Goal: Task Accomplishment & Management: Manage account settings

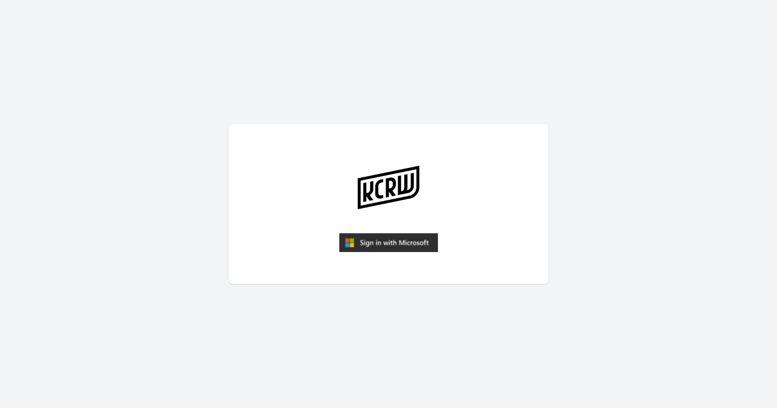
click at [392, 245] on img "submit" at bounding box center [388, 242] width 99 height 19
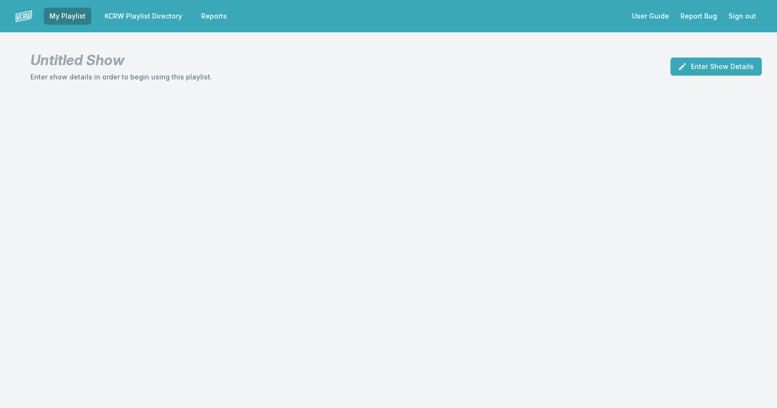
click at [152, 19] on link "KCRW Playlist Directory" at bounding box center [143, 16] width 89 height 17
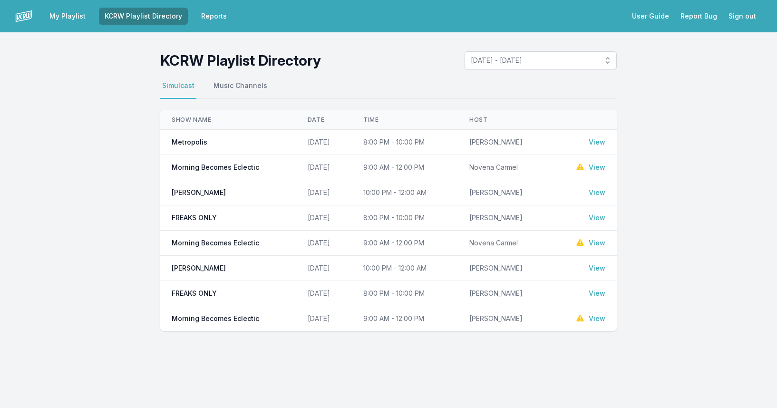
click at [591, 167] on link "View" at bounding box center [597, 168] width 17 height 10
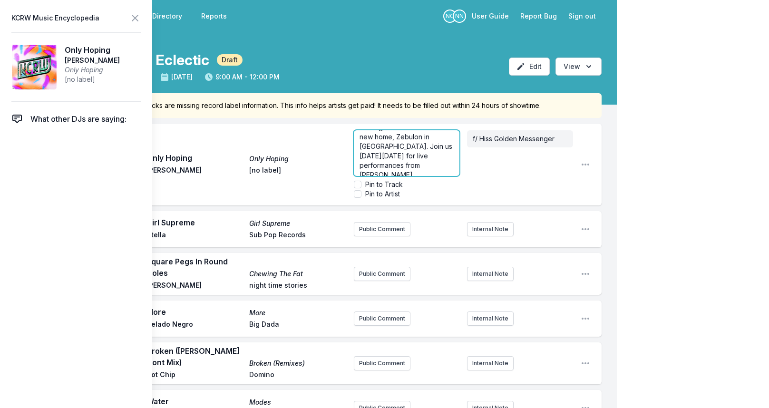
scroll to position [76, 0]
click at [429, 164] on p "KCRW and School Night are teaming up once again for the Fall return of the long…" at bounding box center [406, 124] width 95 height 133
click at [514, 163] on aside "f/ Hiss Golden Messenger" at bounding box center [520, 164] width 106 height 76
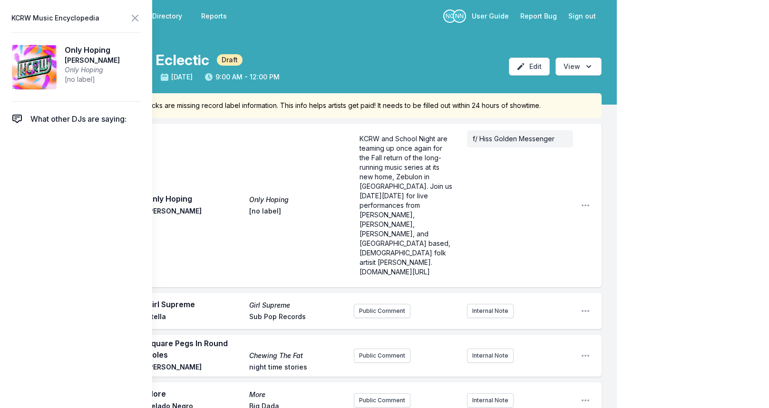
scroll to position [0, 0]
click at [133, 19] on icon at bounding box center [134, 17] width 11 height 11
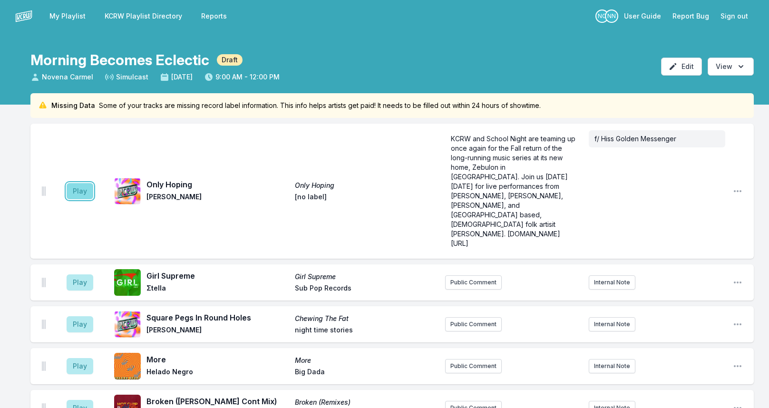
click at [81, 183] on button "Play" at bounding box center [80, 191] width 27 height 16
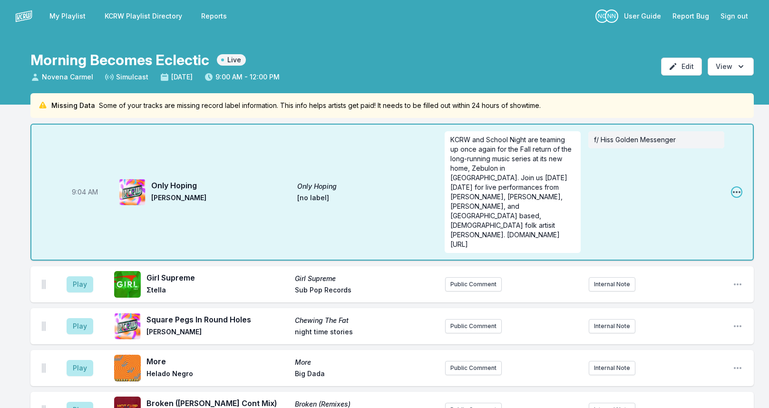
click at [735, 187] on icon "Open playlist item options" at bounding box center [737, 192] width 10 height 10
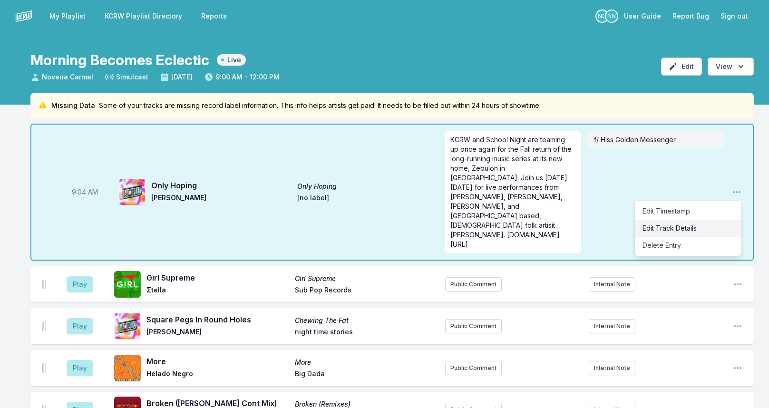
click at [692, 220] on button "Edit Track Details" at bounding box center [688, 228] width 106 height 17
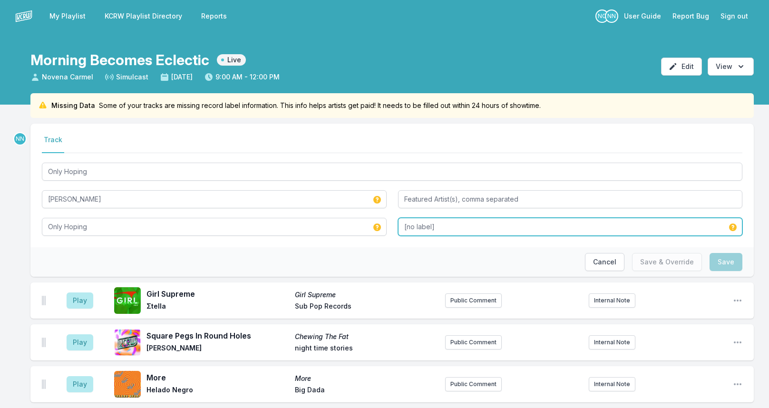
click at [414, 223] on input "[no label]" at bounding box center [570, 227] width 345 height 18
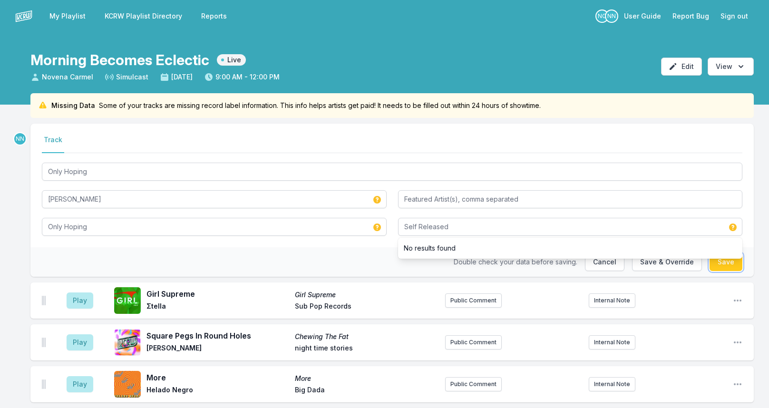
click at [733, 261] on button "Save" at bounding box center [725, 262] width 33 height 18
type input "[no label]"
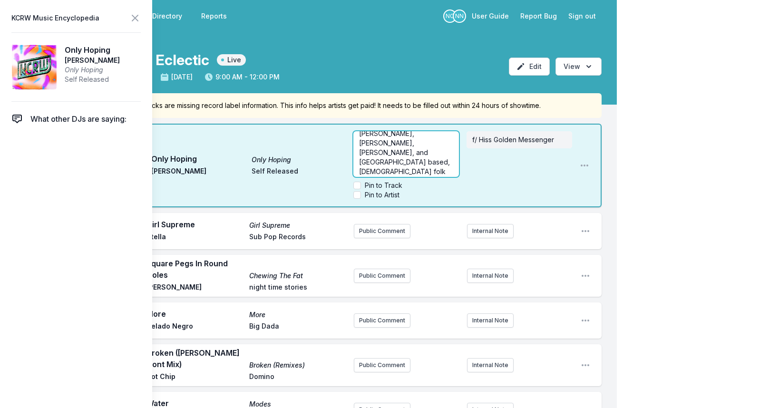
scroll to position [86, 0]
click at [438, 166] on p "KCRW and School Night are teaming up once again for the Fall return of the long…" at bounding box center [406, 120] width 94 height 143
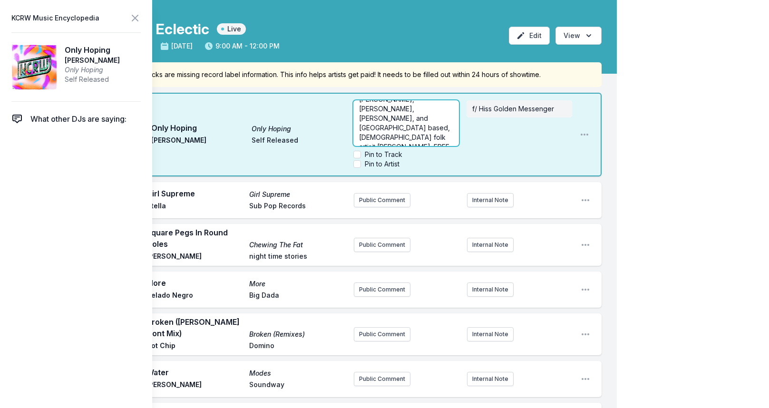
scroll to position [48, 0]
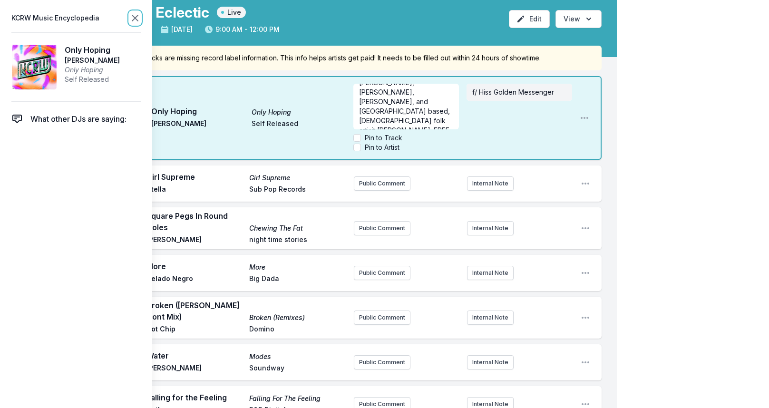
click at [138, 16] on icon at bounding box center [135, 18] width 6 height 6
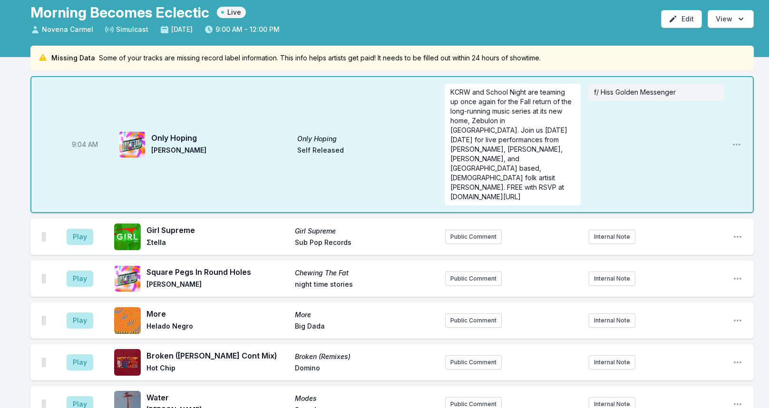
scroll to position [0, 0]
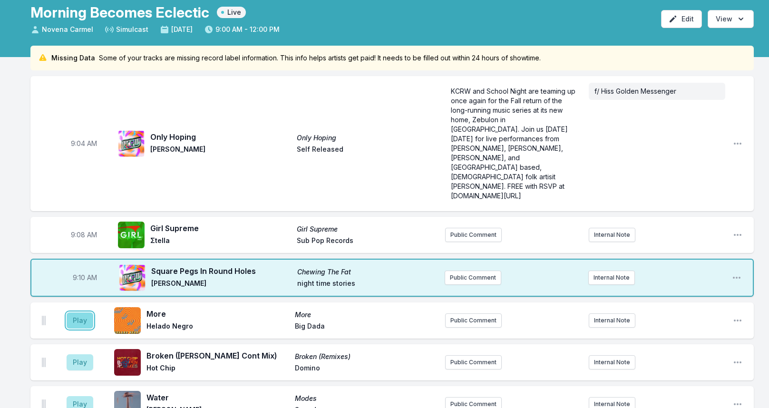
click at [78, 312] on button "Play" at bounding box center [80, 320] width 27 height 16
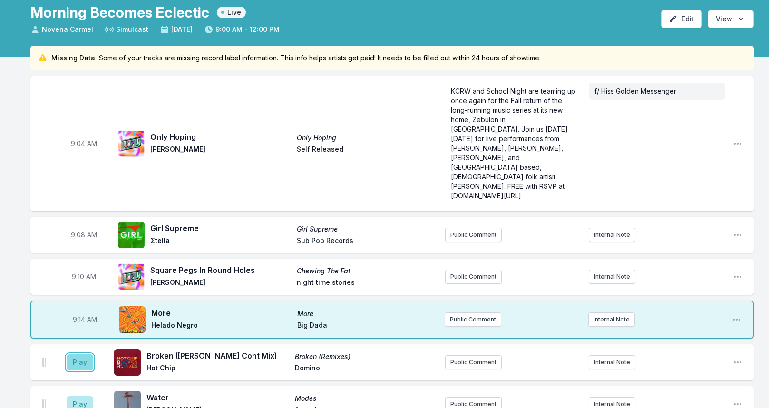
click at [72, 354] on button "Play" at bounding box center [80, 362] width 27 height 16
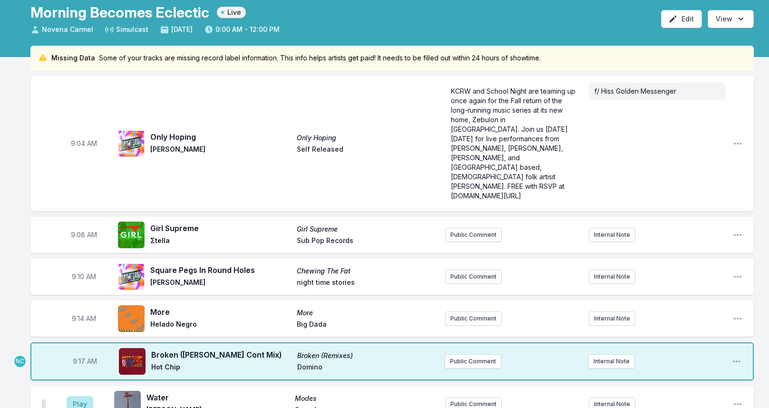
click at [456, 342] on div "9:17 AM Broken (Jacques Lu Cont Mix) Broken (Remixes) Hot Chip Domino Public Co…" at bounding box center [391, 361] width 723 height 38
click at [466, 354] on button "Public Comment" at bounding box center [472, 361] width 57 height 14
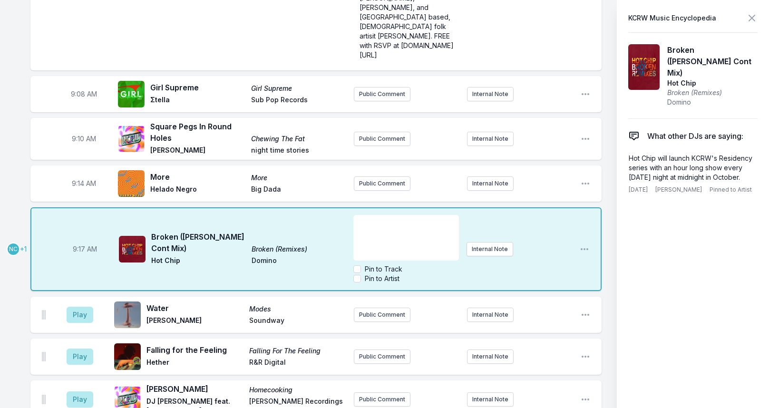
scroll to position [67, 0]
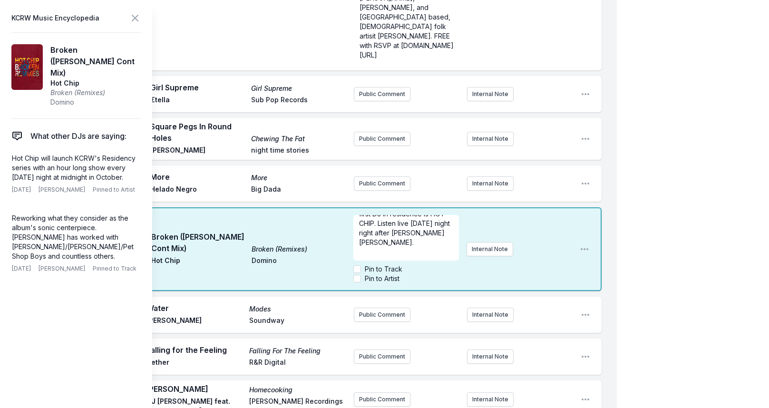
click at [146, 17] on aside "KCRW Music Encyclopedia Broken (Jacques Lu Cont Mix) Hot Chip Broken (Remixes) …" at bounding box center [76, 204] width 152 height 408
click at [418, 219] on span "Starting tomorrow, on Thursday nights at midnight, we’re bringing you an exclus…" at bounding box center [407, 261] width 96 height 84
click at [356, 275] on input "Pin to Artist" at bounding box center [357, 279] width 8 height 8
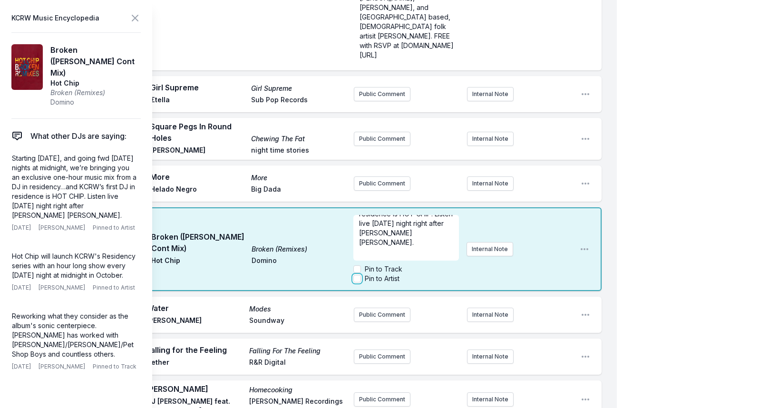
checkbox input "true"
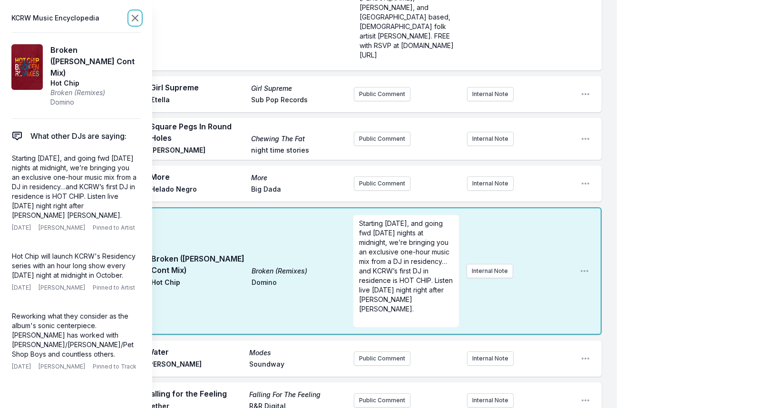
click at [134, 18] on icon at bounding box center [134, 17] width 11 height 11
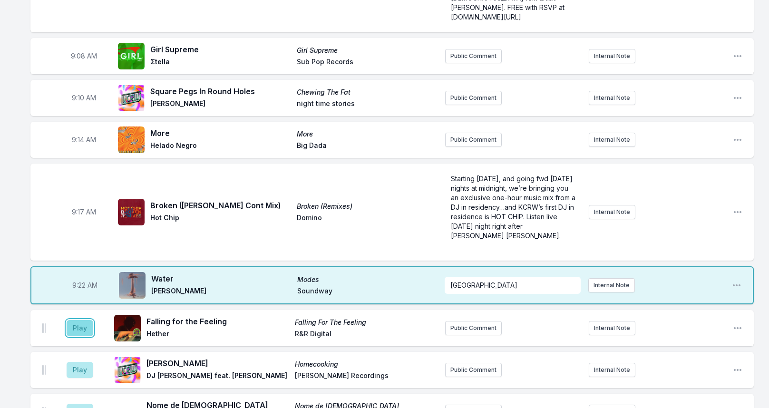
click at [85, 320] on button "Play" at bounding box center [80, 328] width 27 height 16
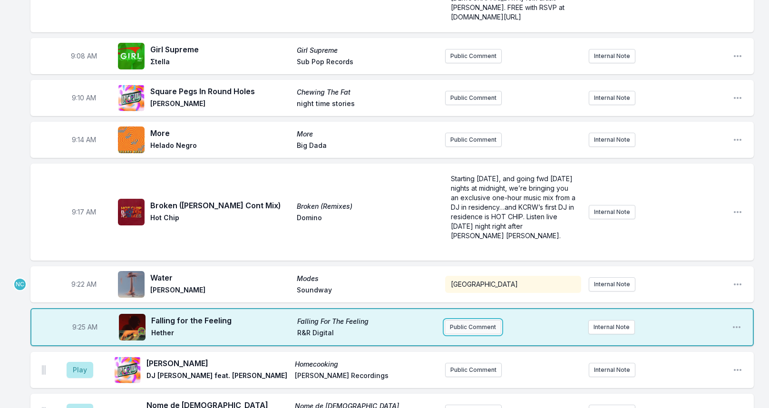
click at [481, 320] on button "Public Comment" at bounding box center [472, 327] width 57 height 14
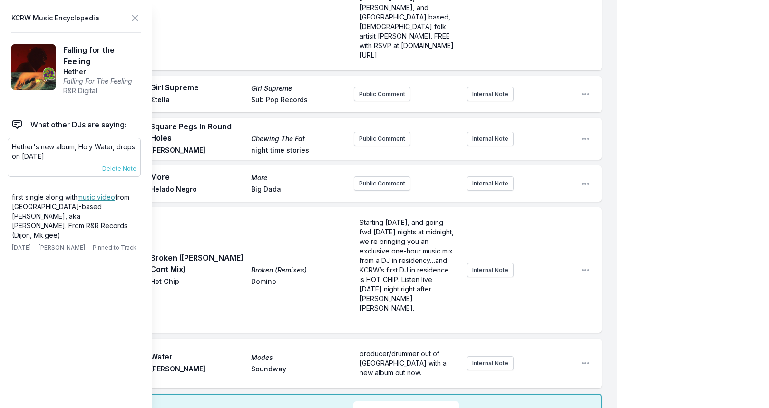
scroll to position [240, 0]
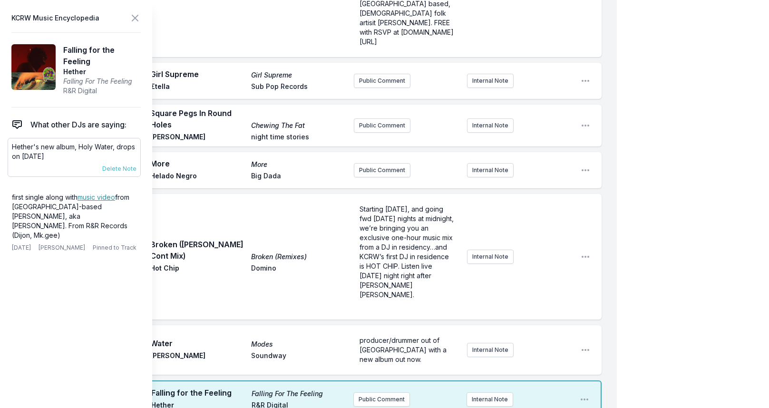
drag, startPoint x: 12, startPoint y: 145, endPoint x: 83, endPoint y: 157, distance: 71.8
click at [83, 157] on p "Hether's new album, Holy Water, drops on October 24th" at bounding box center [74, 151] width 125 height 19
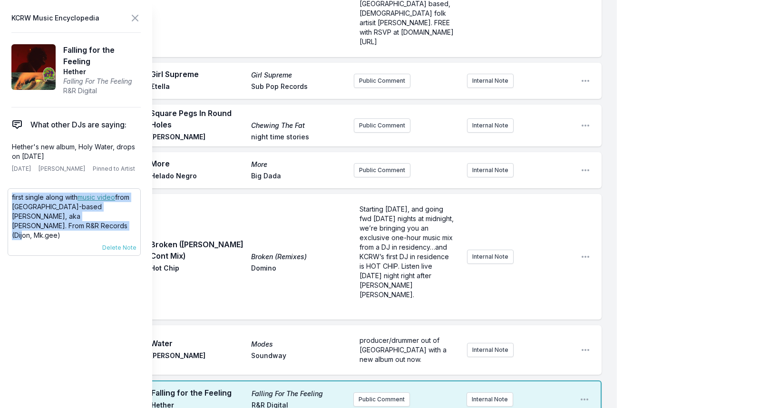
drag, startPoint x: 12, startPoint y: 196, endPoint x: 48, endPoint y: 225, distance: 46.0
click at [48, 225] on p "first single along with music video from San Diego-based Hether, aka Paul Caste…" at bounding box center [74, 217] width 125 height 48
copy p "first single along with music video from San Diego-based Hether, aka Paul Caste…"
click at [387, 392] on button "Public Comment" at bounding box center [381, 399] width 57 height 14
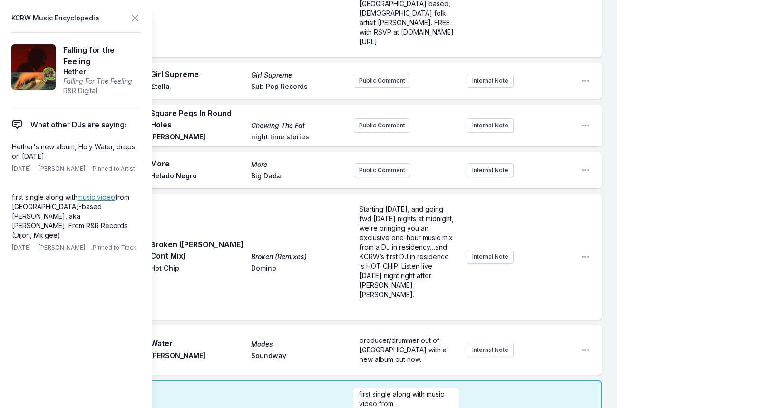
scroll to position [0, 0]
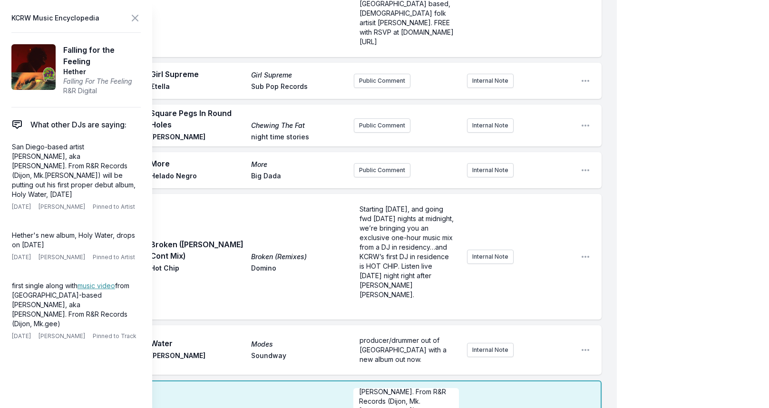
checkbox input "true"
click at [136, 20] on icon at bounding box center [134, 17] width 11 height 11
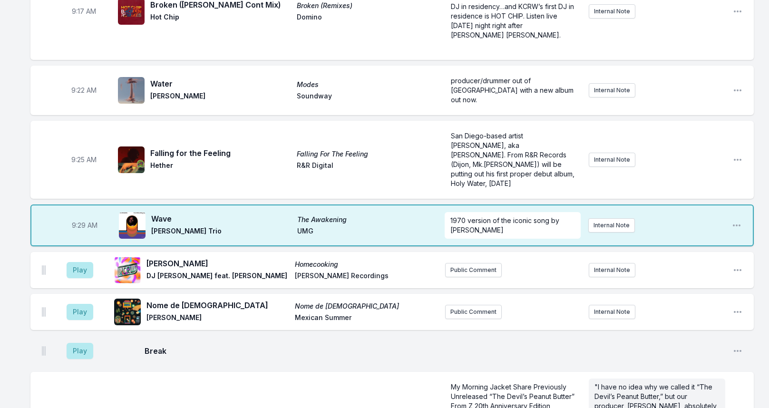
scroll to position [430, 0]
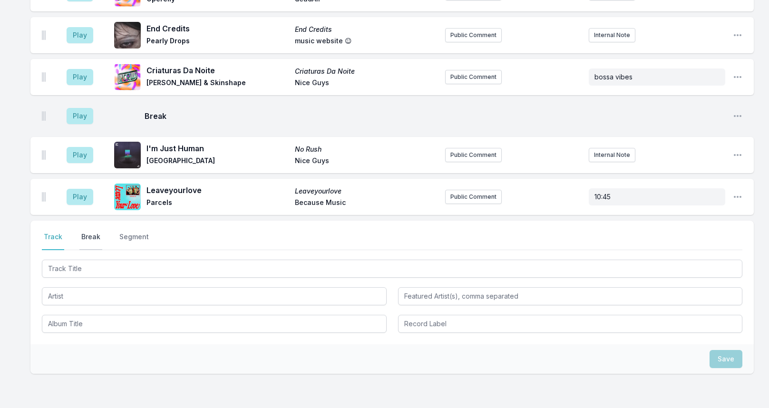
click at [98, 232] on button "Break" at bounding box center [90, 241] width 23 height 18
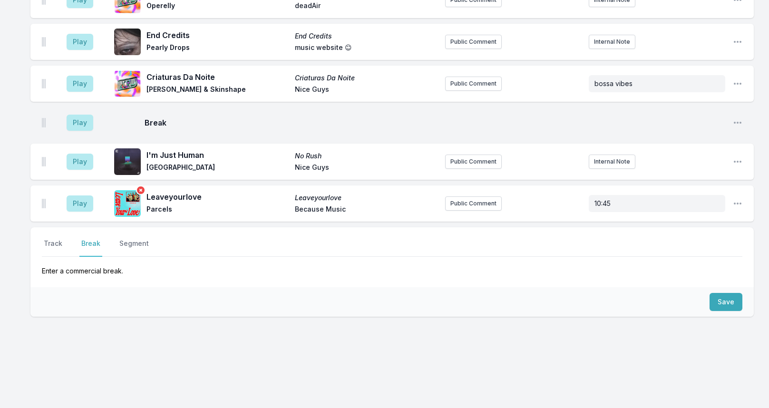
scroll to position [2064, 0]
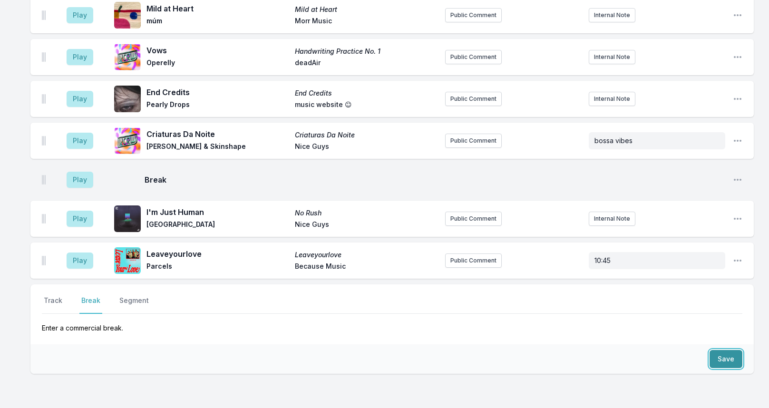
click at [714, 350] on button "Save" at bounding box center [725, 359] width 33 height 18
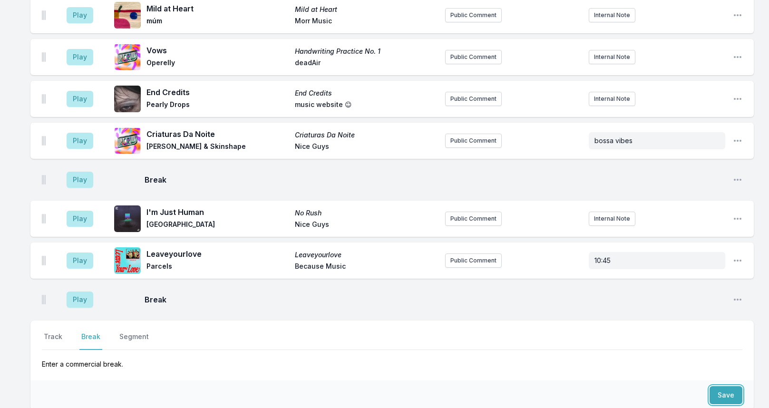
scroll to position [2100, 0]
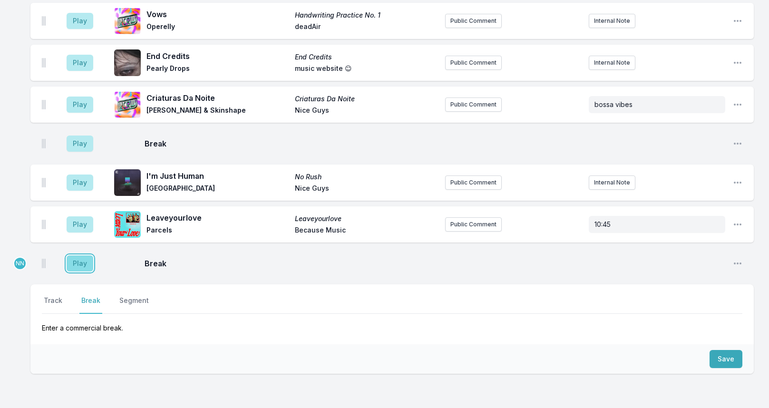
click at [81, 255] on button "Play" at bounding box center [80, 263] width 27 height 16
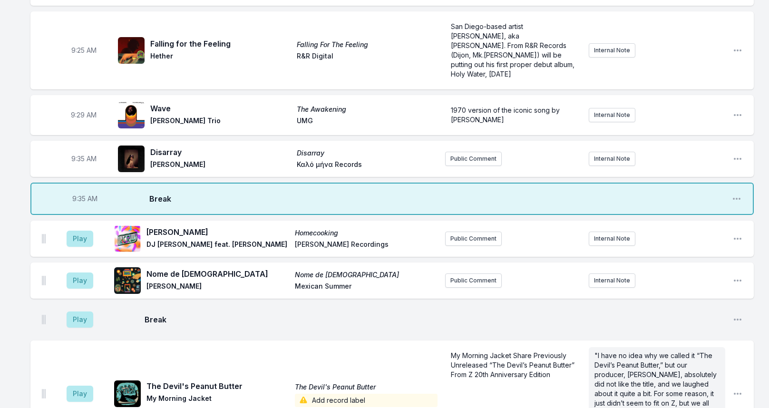
scroll to position [531, 0]
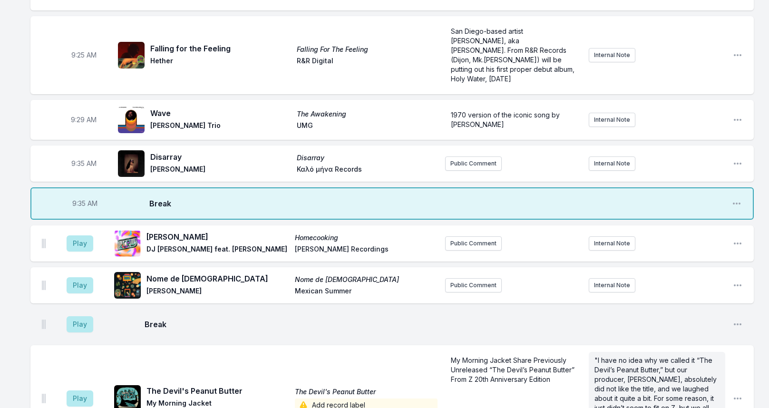
click at [81, 199] on span "9:35 AM" at bounding box center [84, 204] width 25 height 10
click at [77, 194] on input "09:35" at bounding box center [84, 203] width 53 height 18
type input "09:33"
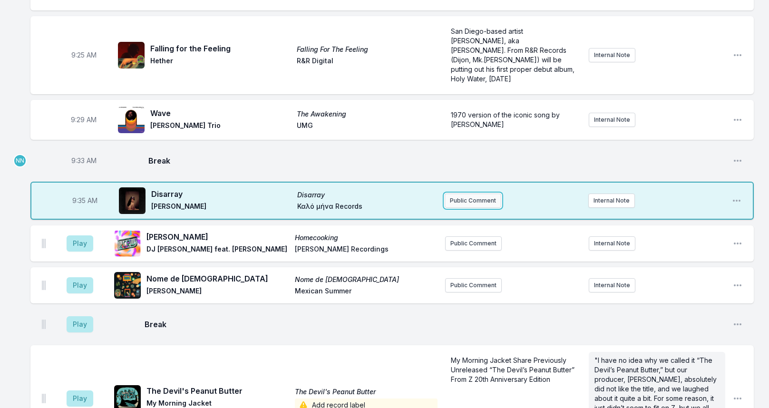
click at [465, 193] on button "Public Comment" at bounding box center [472, 200] width 57 height 14
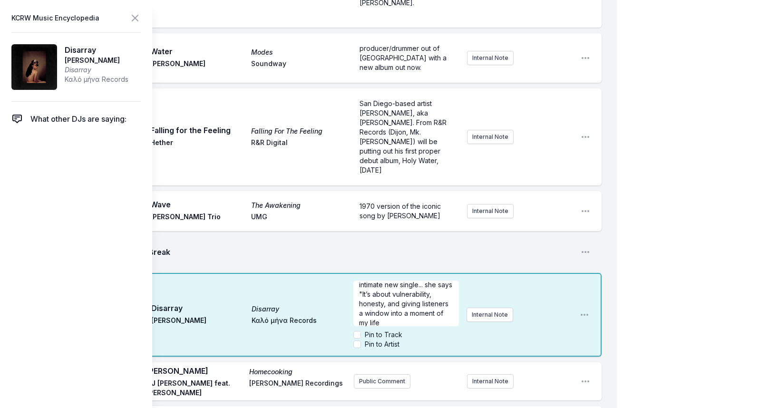
scroll to position [5, 0]
click at [137, 15] on icon at bounding box center [135, 18] width 6 height 6
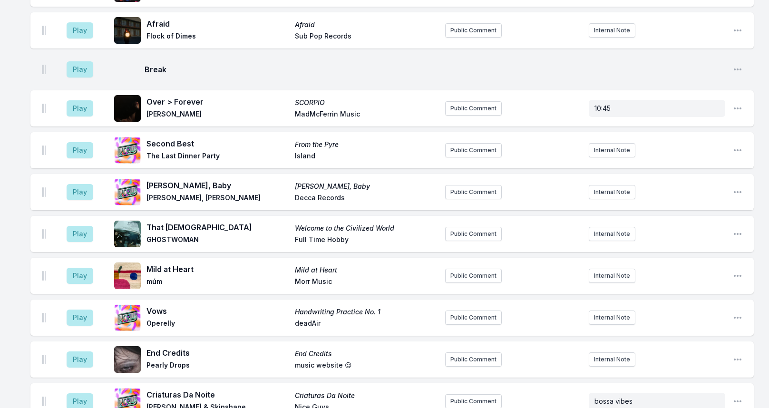
scroll to position [2100, 0]
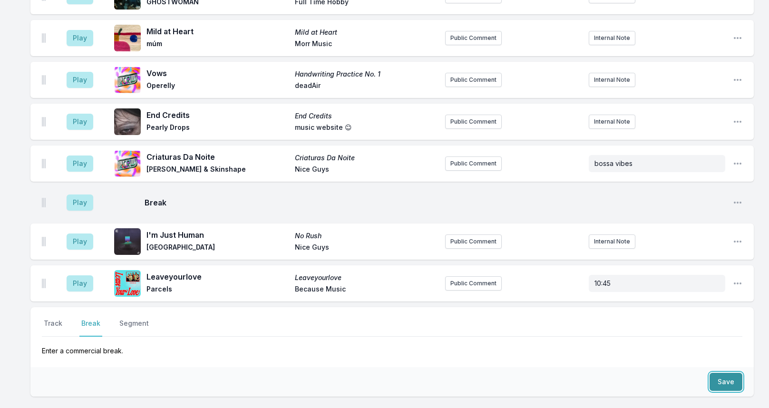
click at [721, 373] on button "Save" at bounding box center [725, 382] width 33 height 18
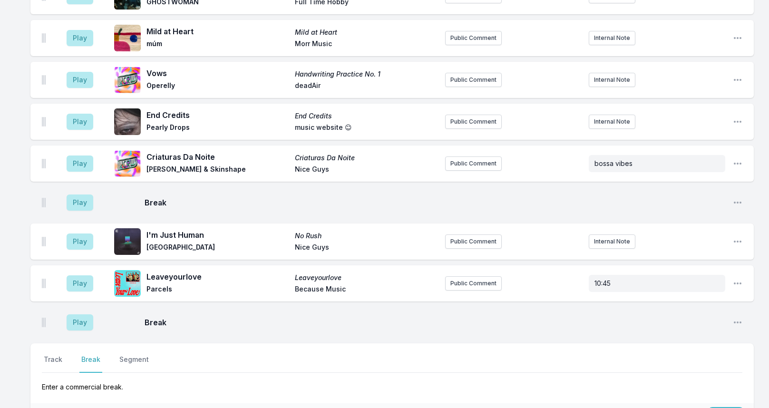
scroll to position [2136, 0]
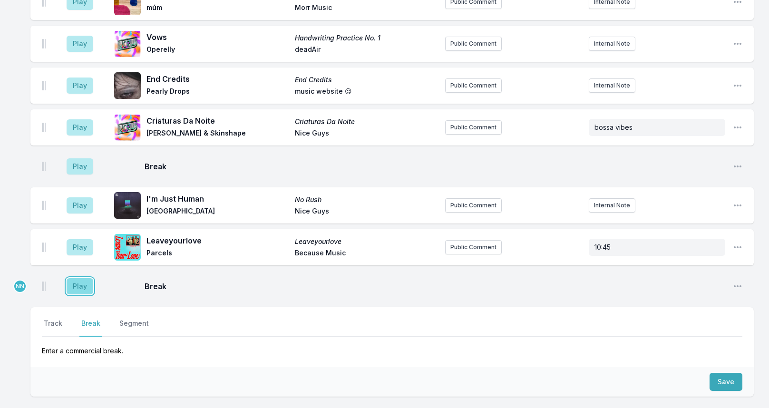
click at [90, 278] on button "Play" at bounding box center [80, 286] width 27 height 16
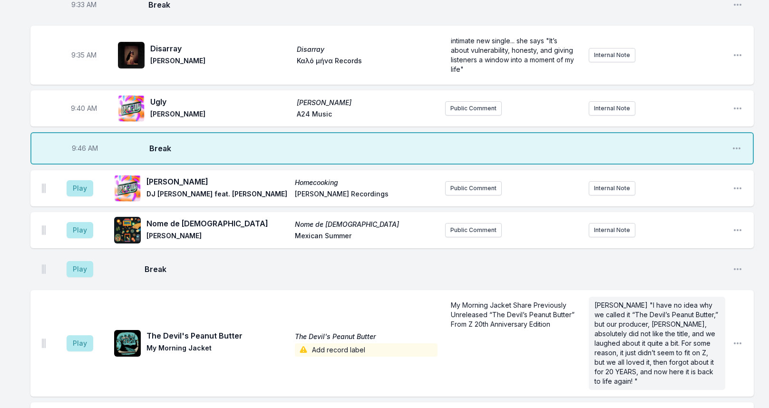
scroll to position [710, 0]
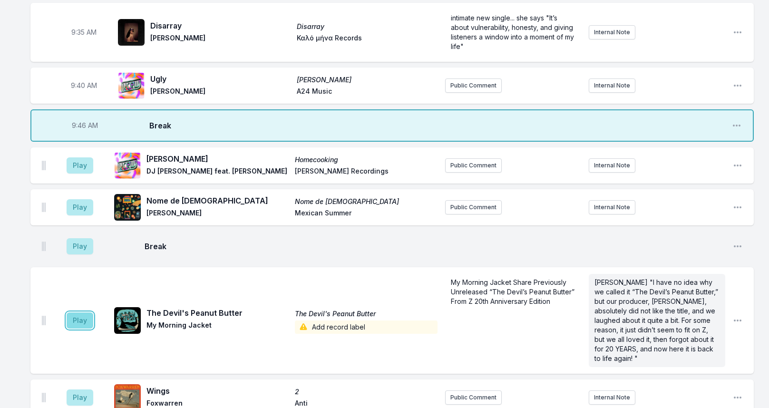
click at [79, 312] on button "Play" at bounding box center [80, 320] width 27 height 16
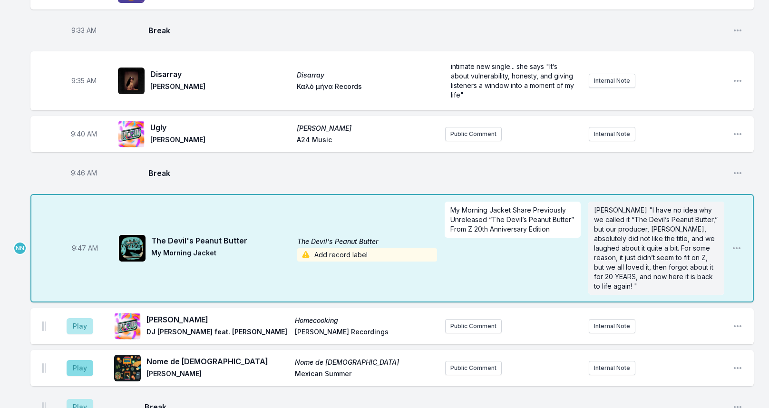
scroll to position [615, 0]
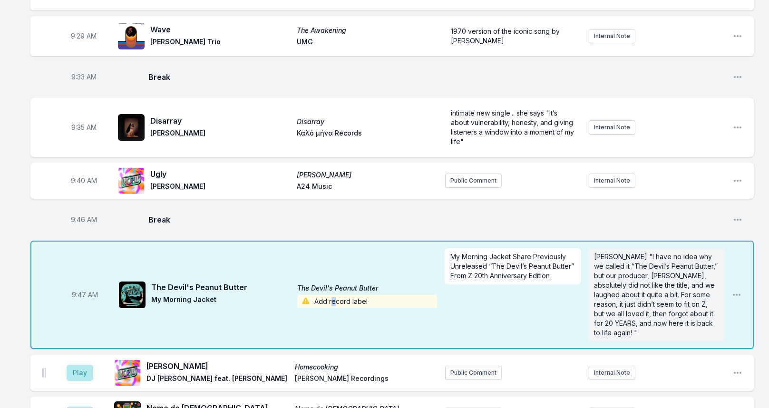
click at [333, 295] on span "Add record label" at bounding box center [367, 301] width 140 height 13
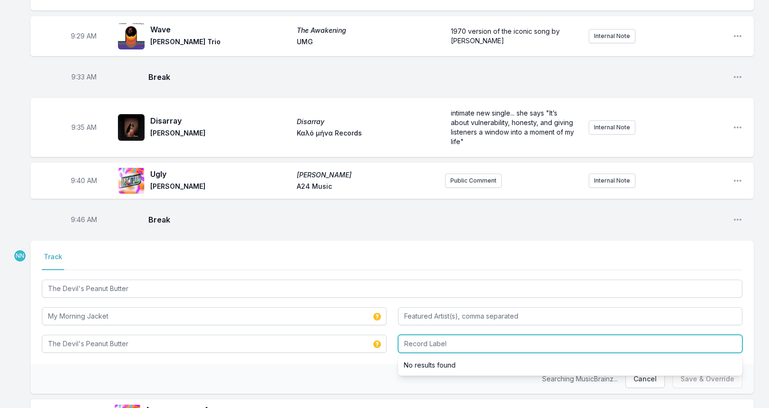
click at [422, 335] on input "Record Label" at bounding box center [570, 344] width 345 height 18
type input "ATO"
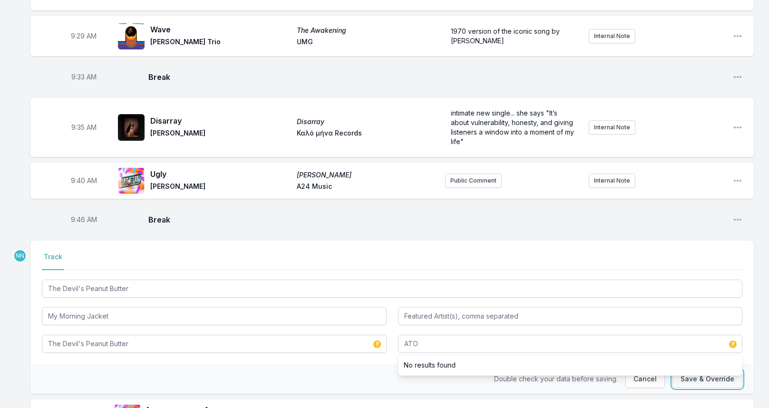
click at [698, 370] on button "Save & Override" at bounding box center [707, 379] width 70 height 18
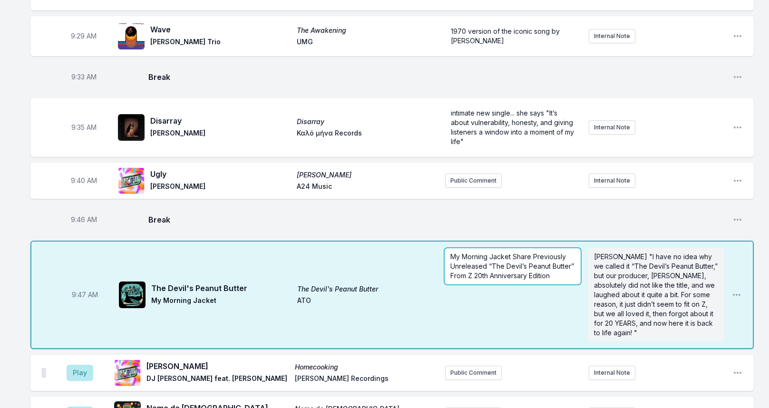
click at [495, 252] on span "My Morning Jacket Share Previously Unreleased “The Devil’s Peanut Butter” From …" at bounding box center [513, 265] width 126 height 27
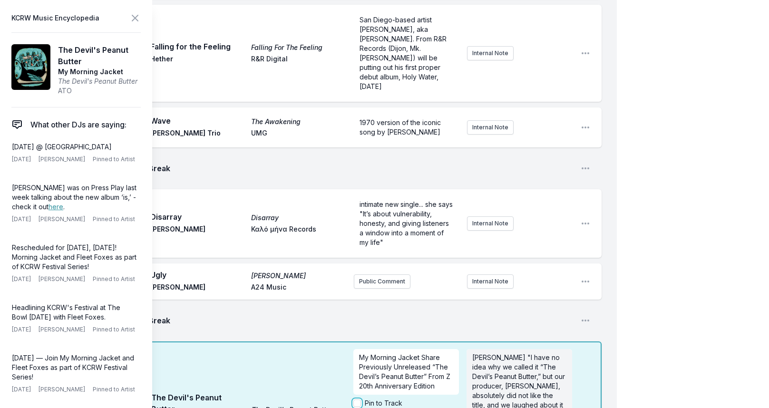
click at [358, 399] on input "Pin to Track" at bounding box center [357, 403] width 8 height 8
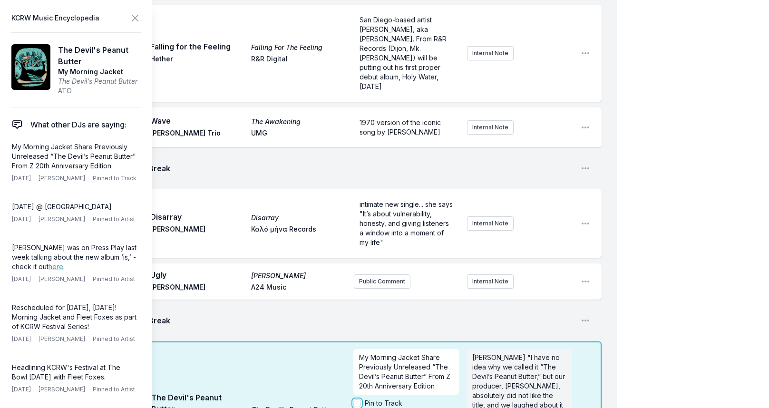
checkbox input "true"
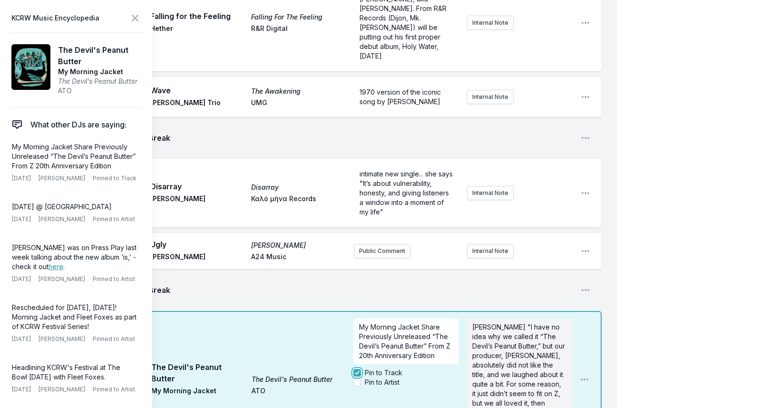
scroll to position [663, 0]
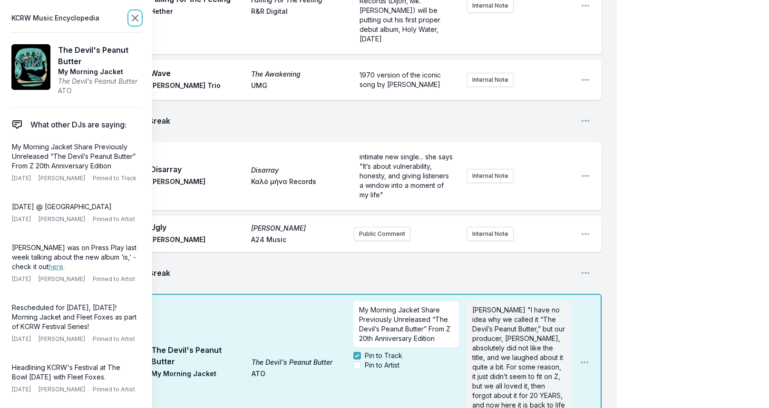
click at [134, 18] on icon at bounding box center [134, 17] width 11 height 11
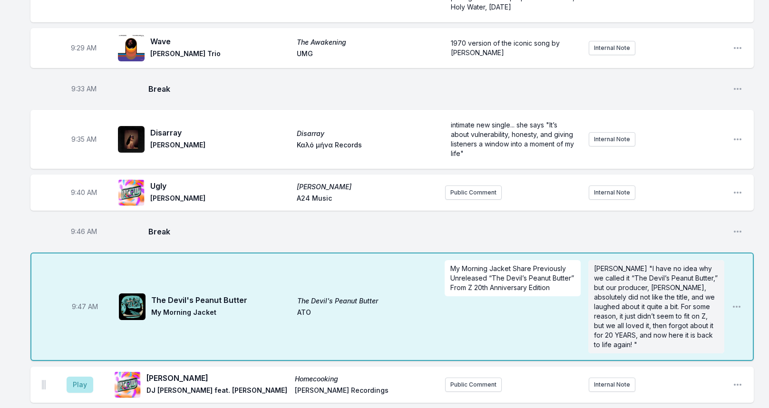
scroll to position [520, 0]
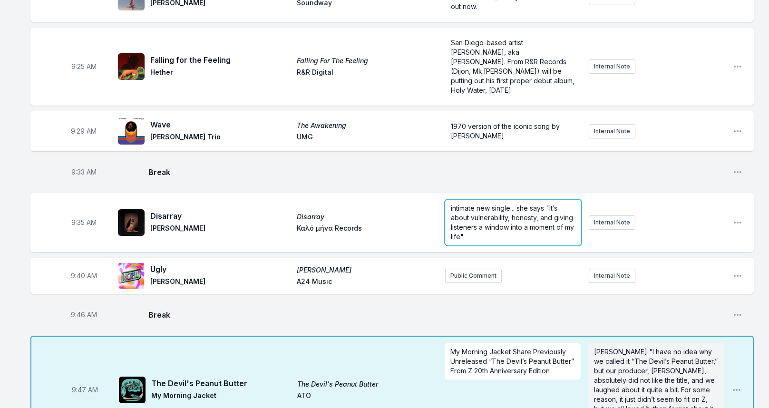
click at [486, 204] on span "intimate new single... she says "It’s about vulnerability, honesty, and giving …" at bounding box center [513, 222] width 125 height 37
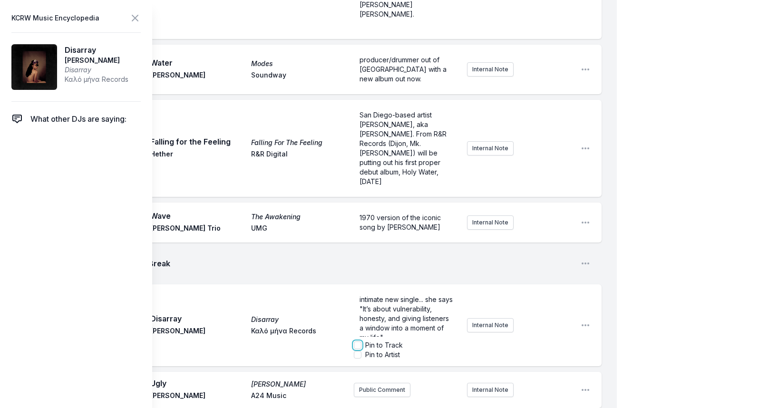
click at [360, 341] on input "Pin to Track" at bounding box center [358, 345] width 8 height 8
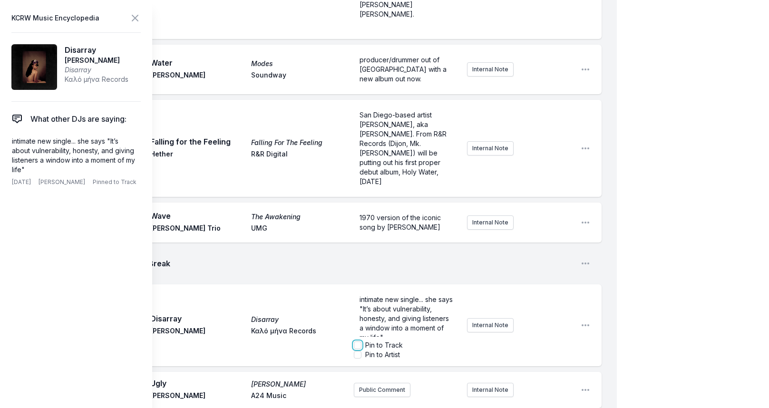
checkbox input "true"
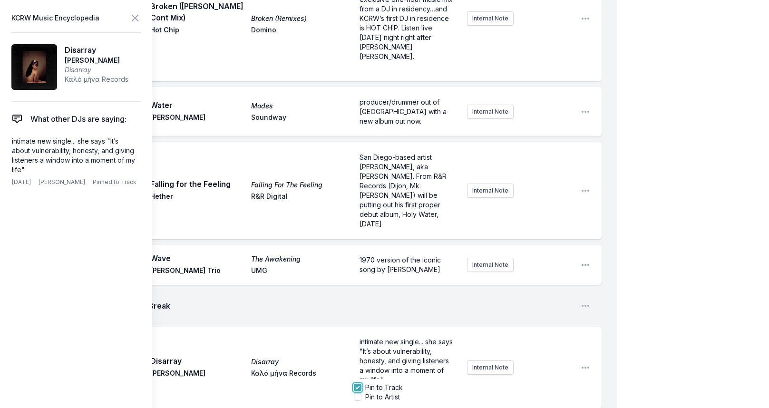
scroll to position [425, 0]
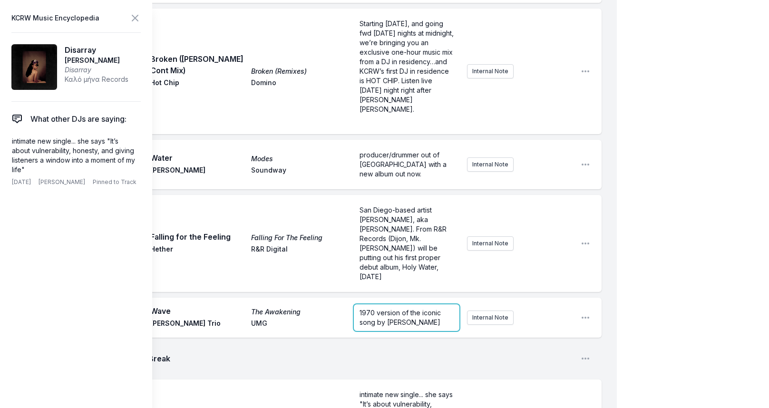
click at [395, 308] on p "1970 version of the iconic song by Antônio Carlos Jobim" at bounding box center [406, 317] width 95 height 19
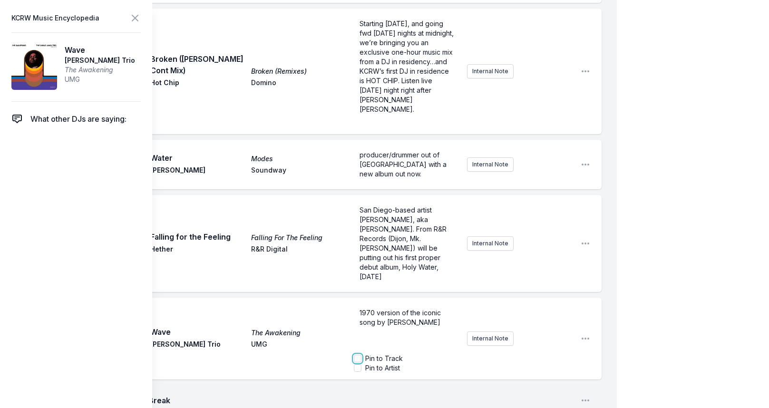
click at [355, 355] on input "Pin to Track" at bounding box center [358, 359] width 8 height 8
checkbox input "true"
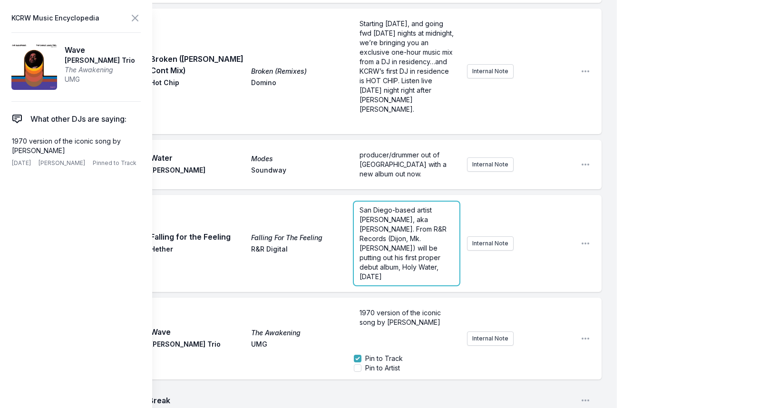
click at [400, 206] on span "San Diego-based artist Hether, aka Paul Castelluzzo. From R&R Records (Dijon, M…" at bounding box center [403, 243] width 89 height 75
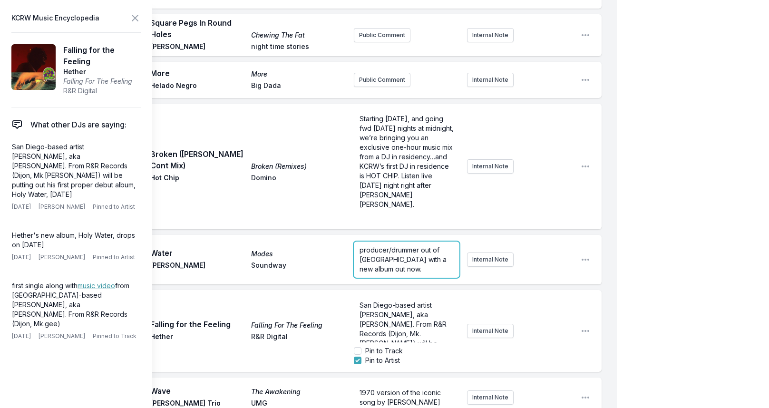
click at [390, 242] on div "producer/drummer out of New Zealand with a new album out now." at bounding box center [407, 260] width 106 height 36
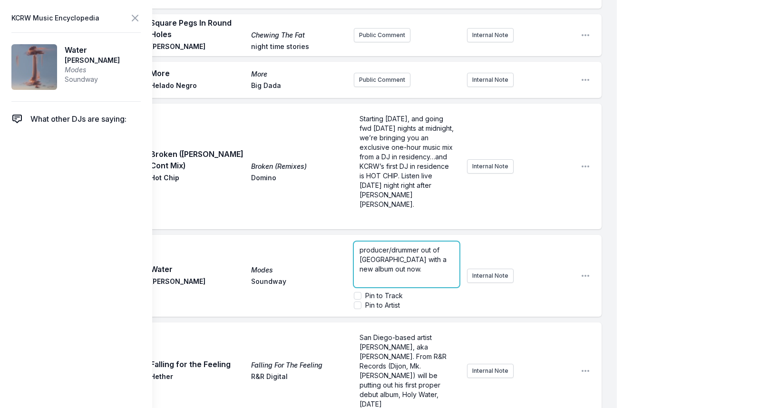
scroll to position [362, 0]
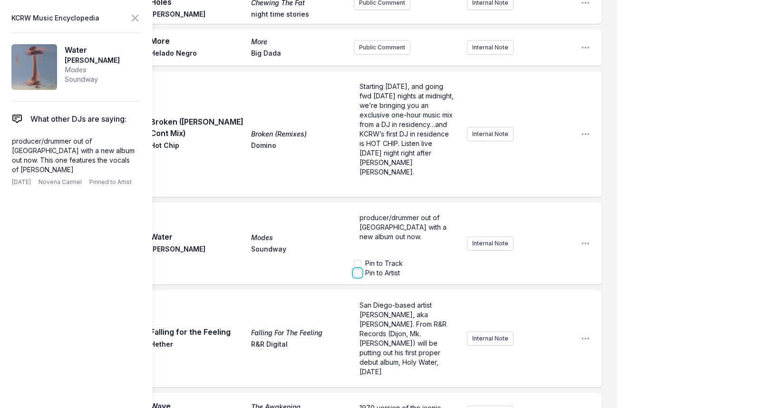
click at [359, 269] on input "Pin to Artist" at bounding box center [358, 273] width 8 height 8
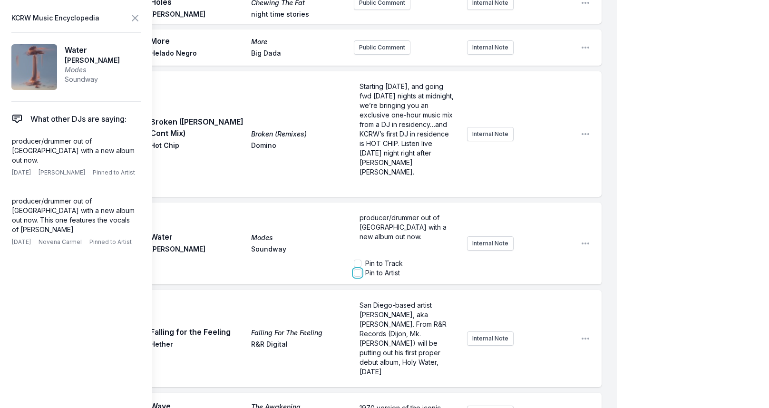
checkbox input "true"
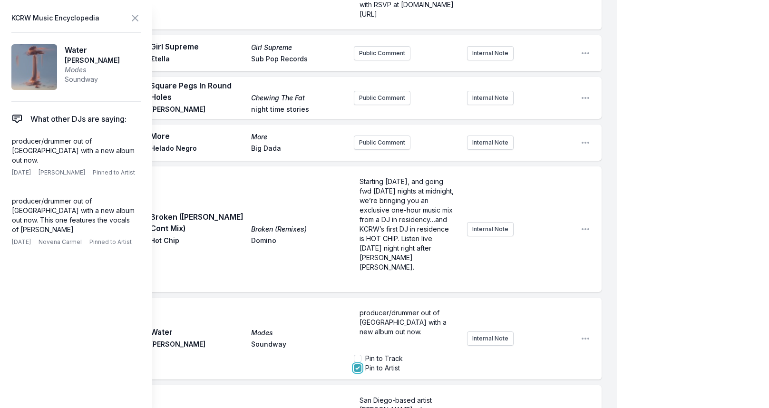
scroll to position [220, 0]
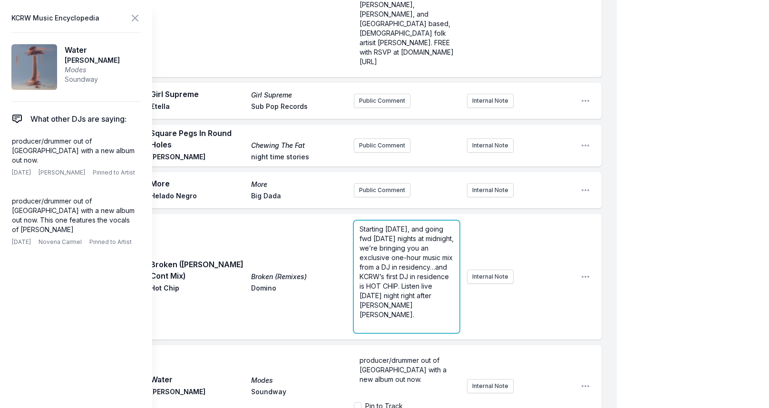
click at [391, 232] on form "Starting tomorrow, and going fwd on Thursday nights at midnight, we’re bringing…" at bounding box center [407, 277] width 106 height 112
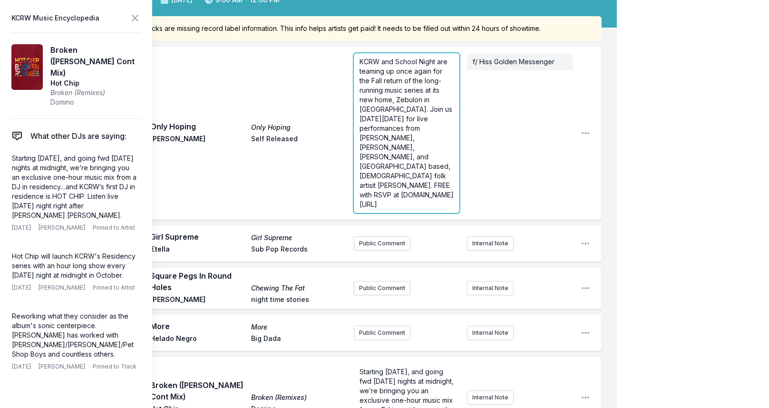
click at [402, 150] on span "KCRW and School Night are teaming up once again for the Fall return of the long…" at bounding box center [406, 133] width 95 height 151
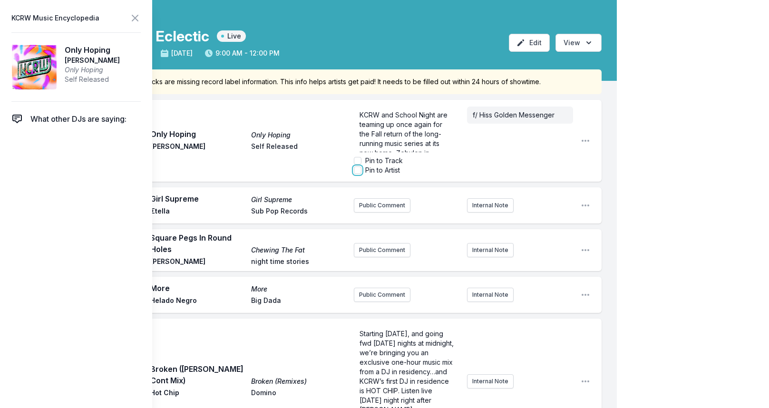
click at [356, 172] on input "Pin to Artist" at bounding box center [358, 170] width 8 height 8
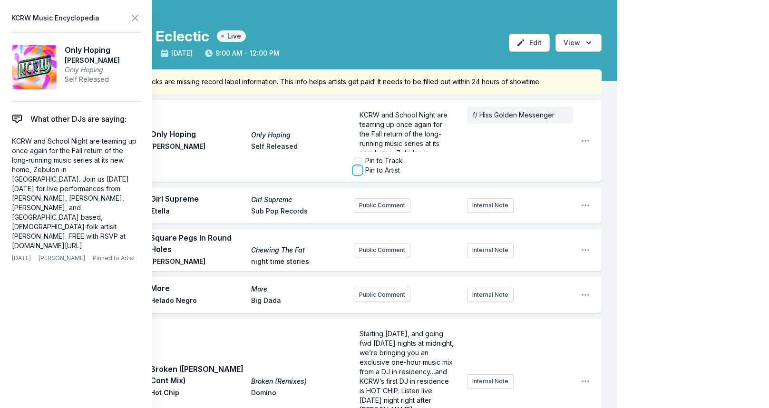
checkbox input "true"
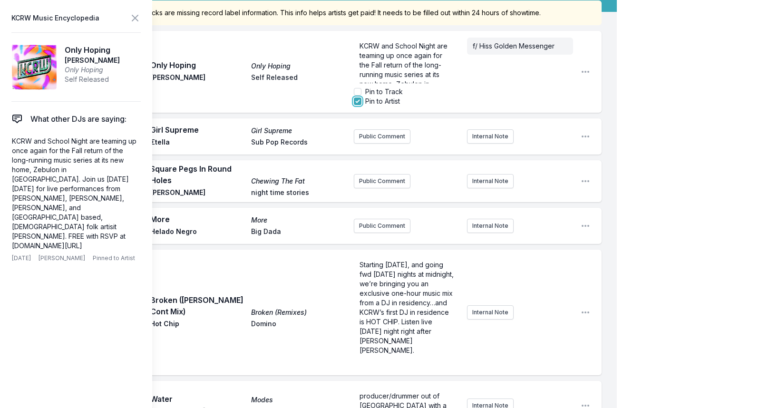
scroll to position [166, 0]
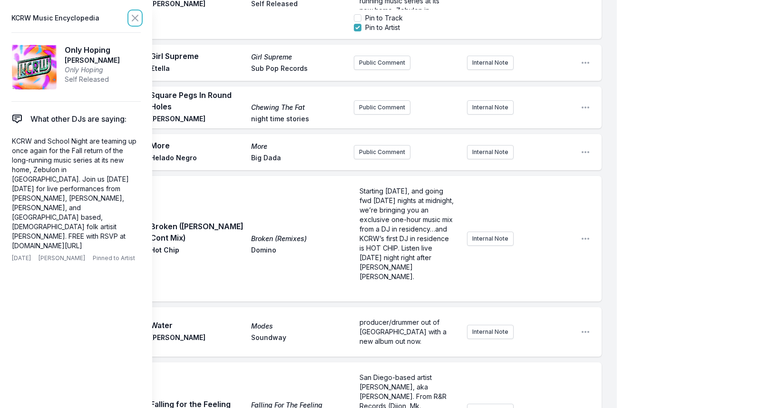
click at [133, 16] on icon at bounding box center [134, 17] width 11 height 11
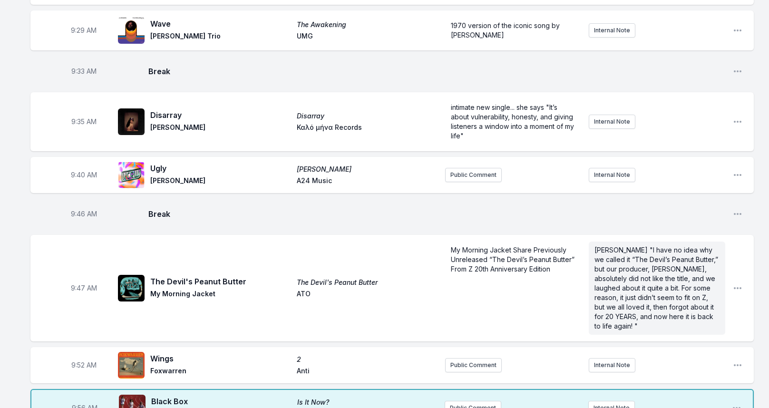
scroll to position [716, 0]
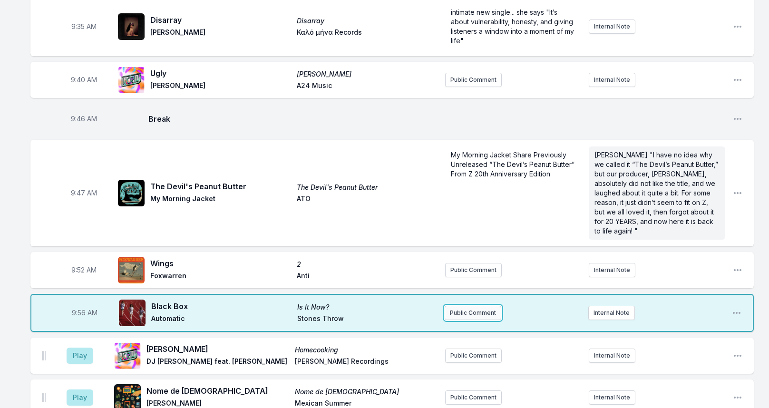
click at [454, 306] on button "Public Comment" at bounding box center [472, 313] width 57 height 14
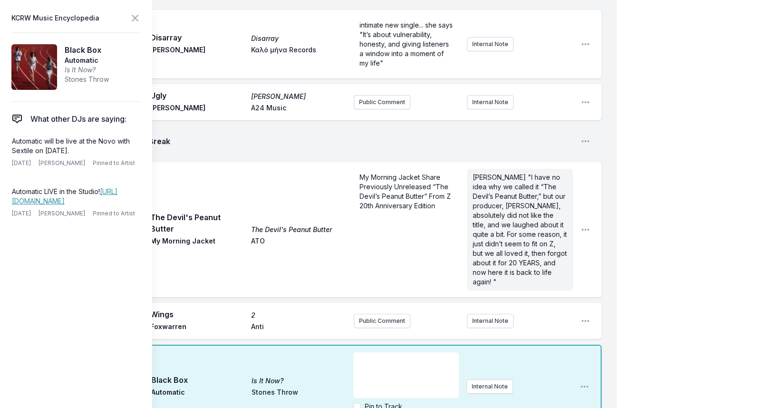
scroll to position [811, 0]
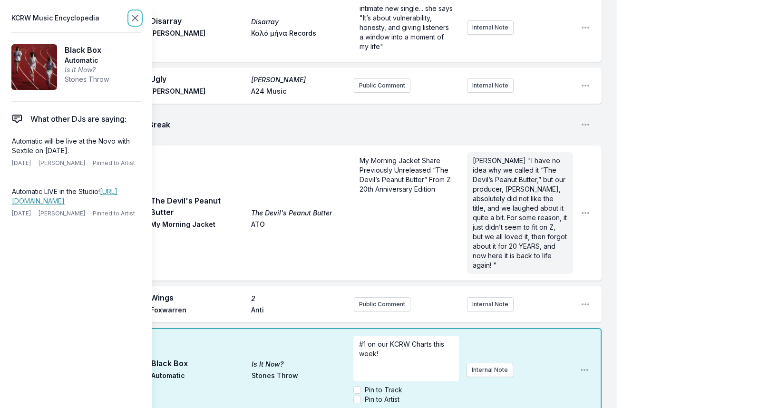
click at [137, 21] on icon at bounding box center [134, 17] width 11 height 11
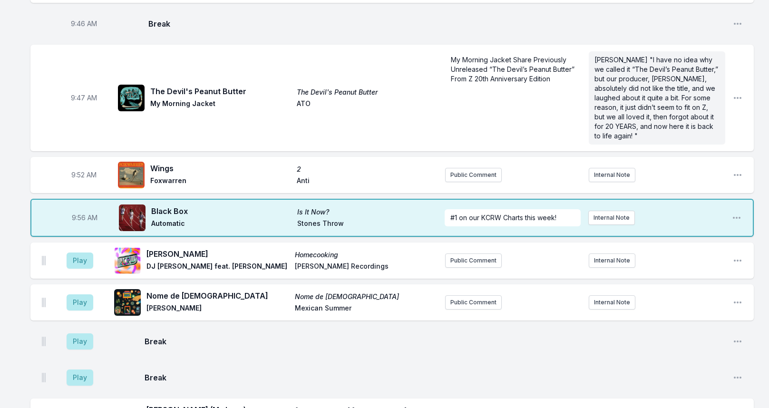
click at [32, 242] on div "Play Thornton Heath Homecooking DJ Yoda feat. Omar Lewis Recordings Public Comm…" at bounding box center [391, 260] width 723 height 36
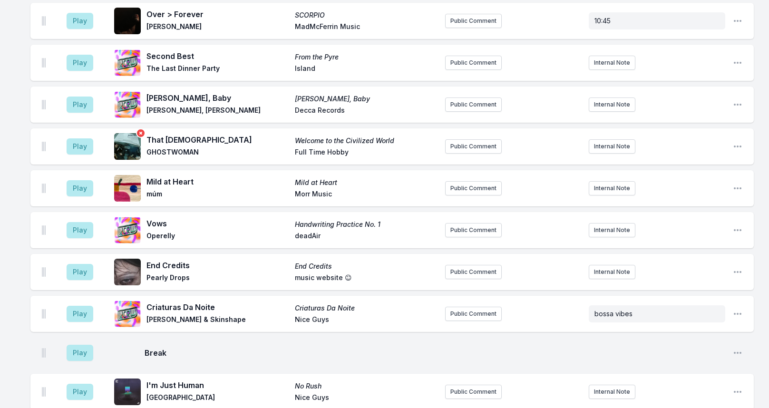
scroll to position [2284, 0]
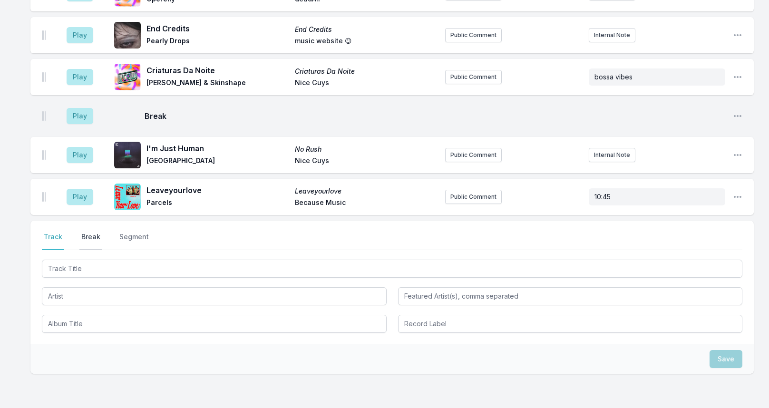
click at [94, 232] on button "Break" at bounding box center [90, 241] width 23 height 18
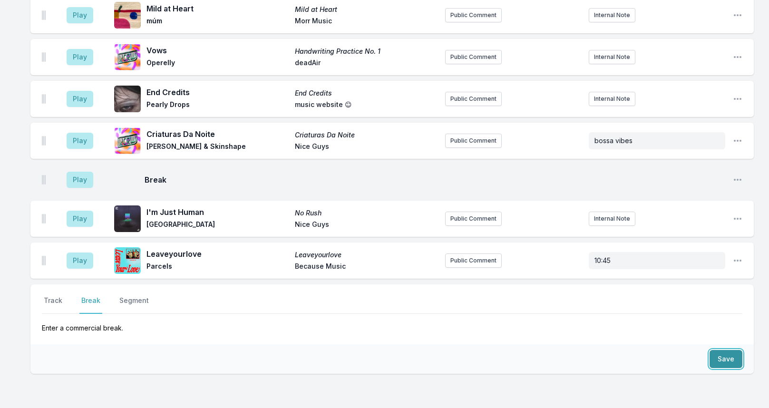
click at [717, 350] on button "Save" at bounding box center [725, 359] width 33 height 18
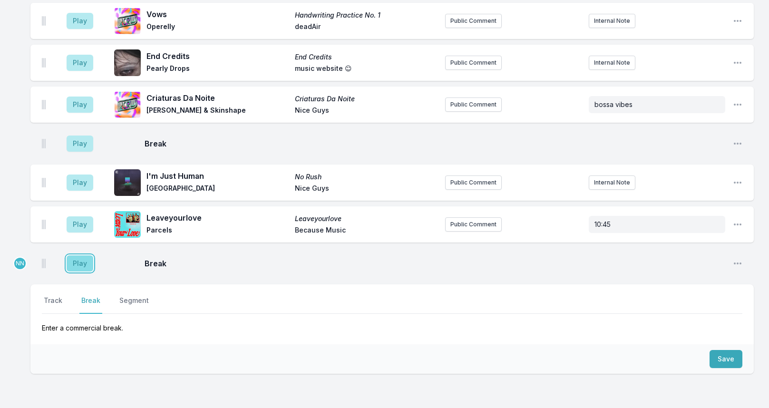
click at [86, 255] on button "Play" at bounding box center [80, 263] width 27 height 16
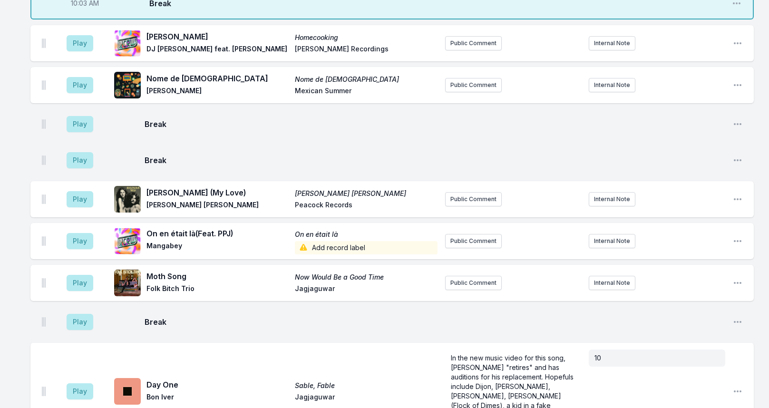
scroll to position [1115, 0]
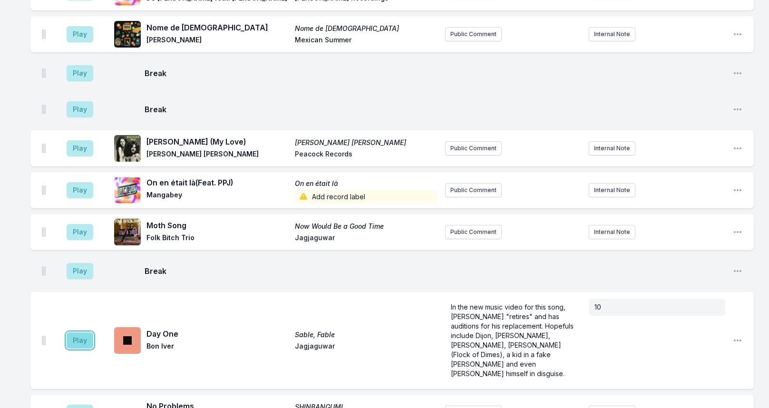
click at [76, 332] on button "Play" at bounding box center [80, 340] width 27 height 16
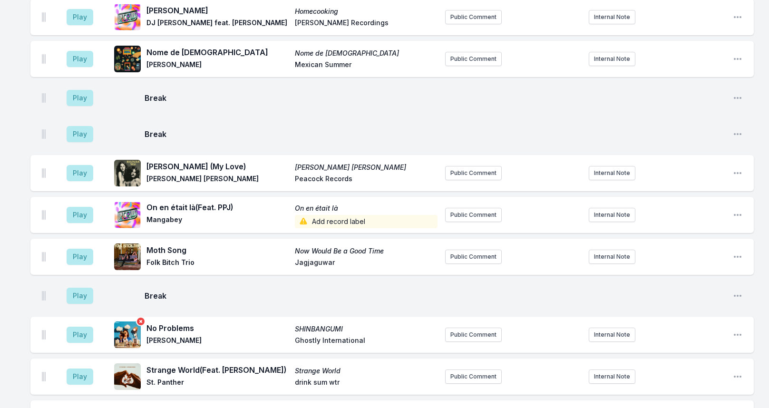
scroll to position [1210, 0]
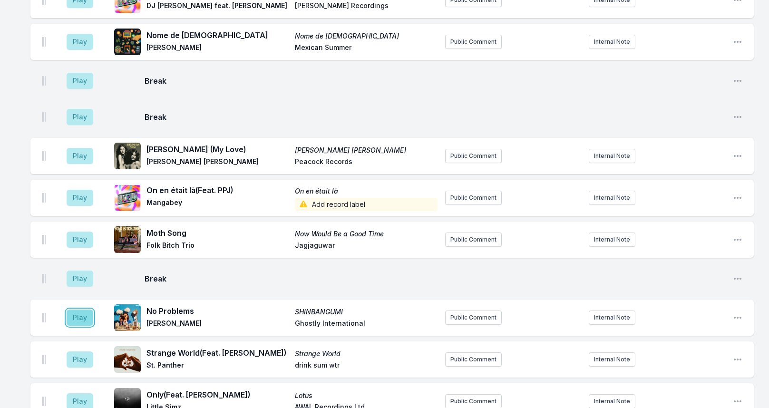
click at [75, 309] on button "Play" at bounding box center [80, 317] width 27 height 16
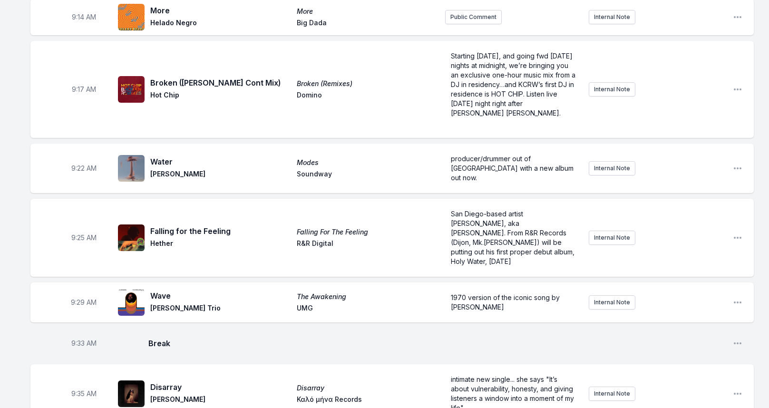
scroll to position [1302, 0]
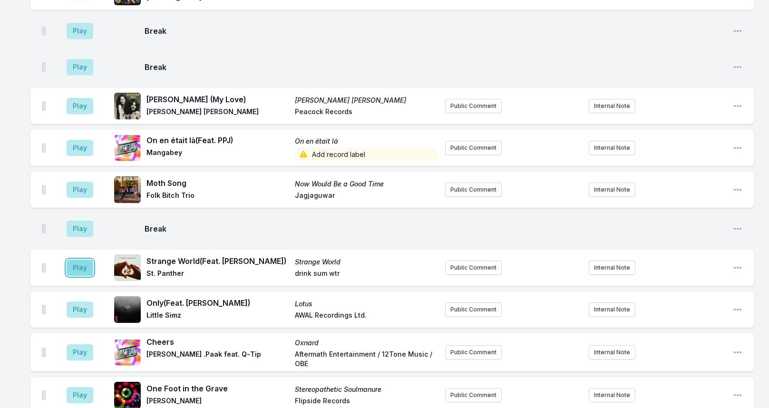
click at [84, 260] on button "Play" at bounding box center [80, 268] width 27 height 16
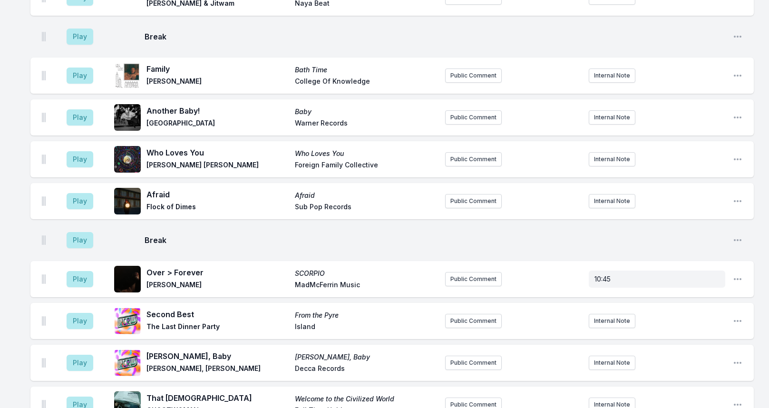
scroll to position [1356, 0]
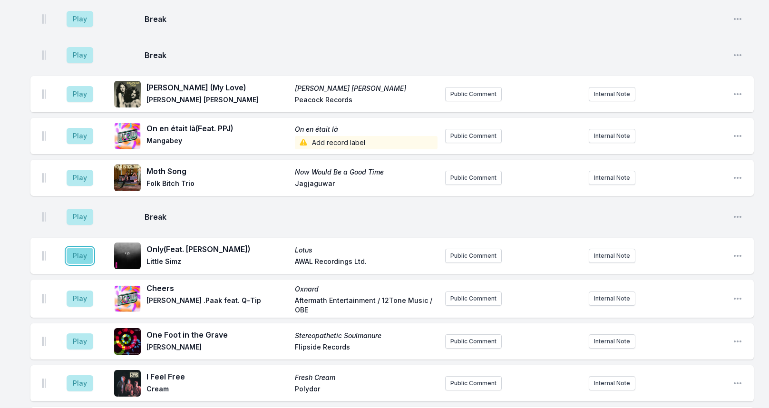
click at [81, 248] on button "Play" at bounding box center [80, 256] width 27 height 16
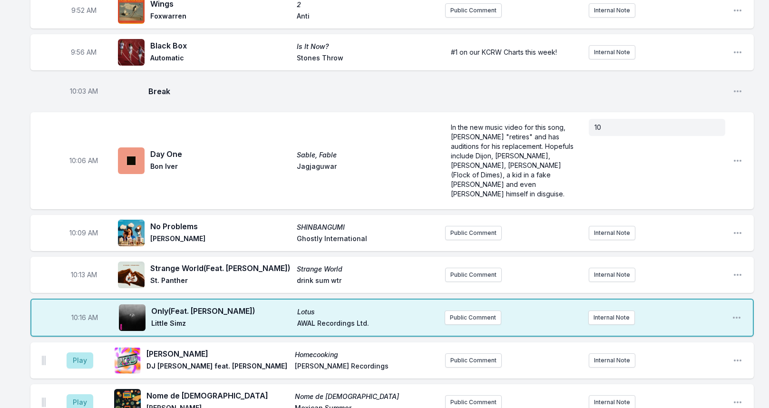
scroll to position [1383, 0]
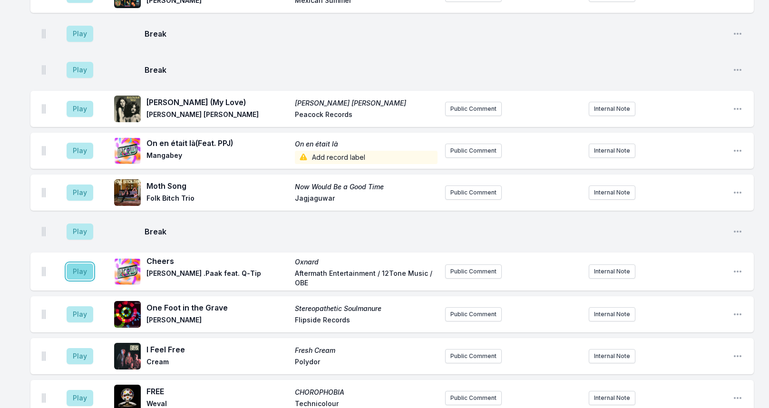
click at [79, 263] on button "Play" at bounding box center [80, 271] width 27 height 16
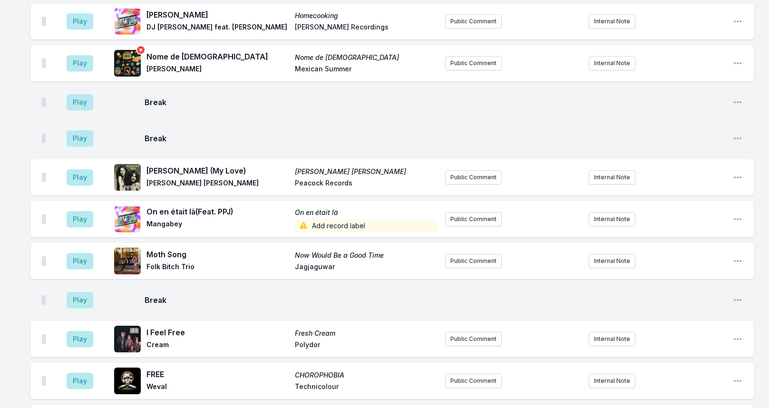
scroll to position [1401, 0]
click at [71, 130] on button "Play" at bounding box center [80, 138] width 27 height 16
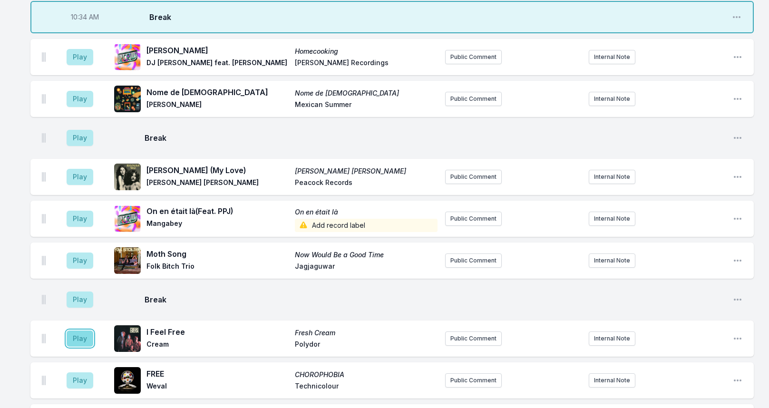
click at [90, 330] on button "Play" at bounding box center [80, 338] width 27 height 16
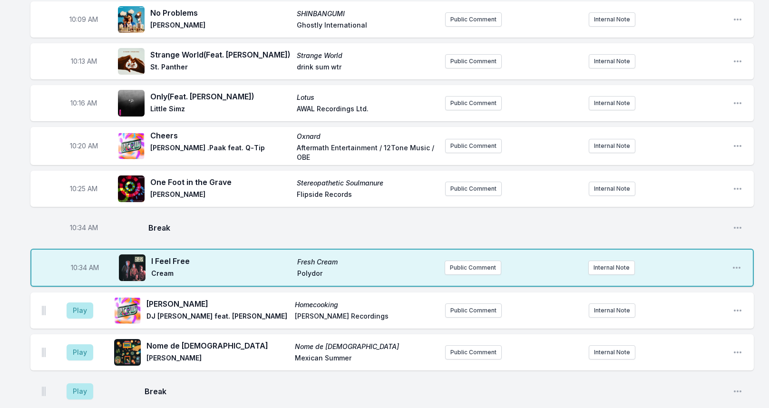
scroll to position [1513, 0]
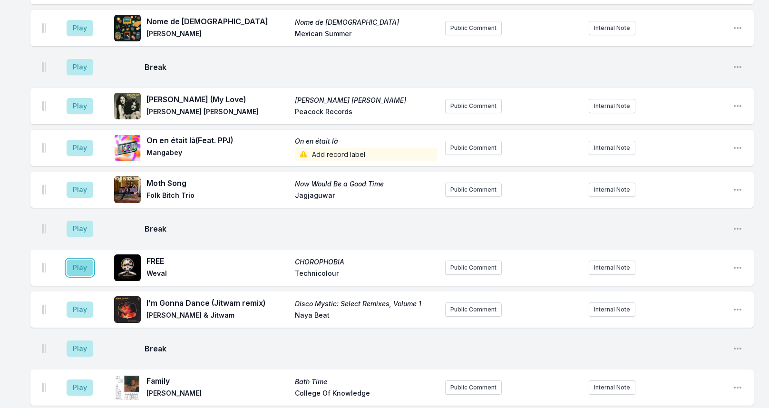
click at [88, 260] on button "Play" at bounding box center [80, 268] width 27 height 16
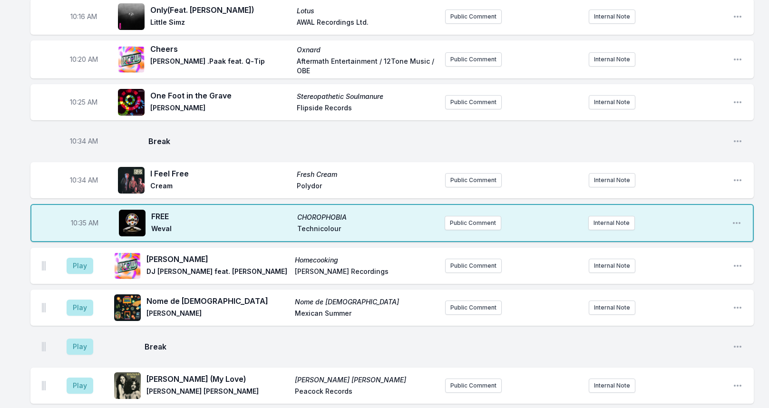
scroll to position [1567, 0]
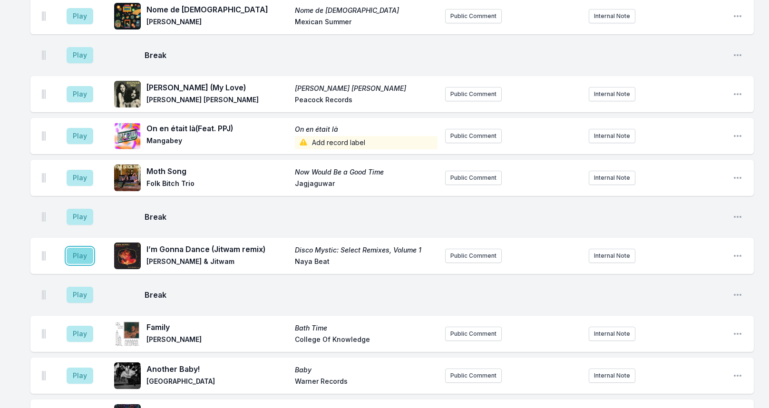
click at [80, 248] on button "Play" at bounding box center [80, 256] width 27 height 16
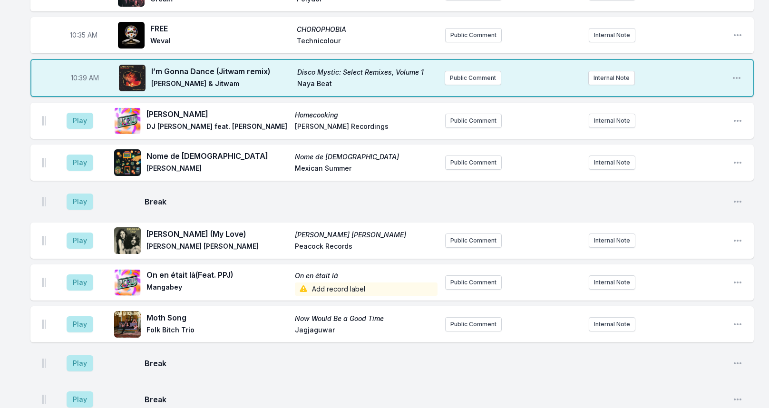
scroll to position [1547, 0]
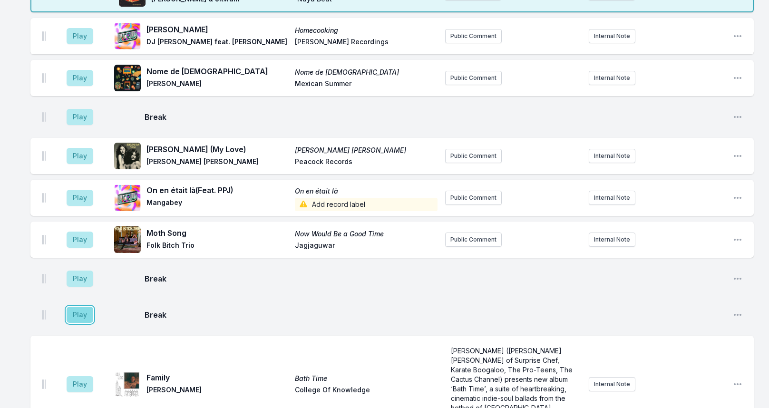
click at [78, 307] on button "Play" at bounding box center [80, 315] width 27 height 16
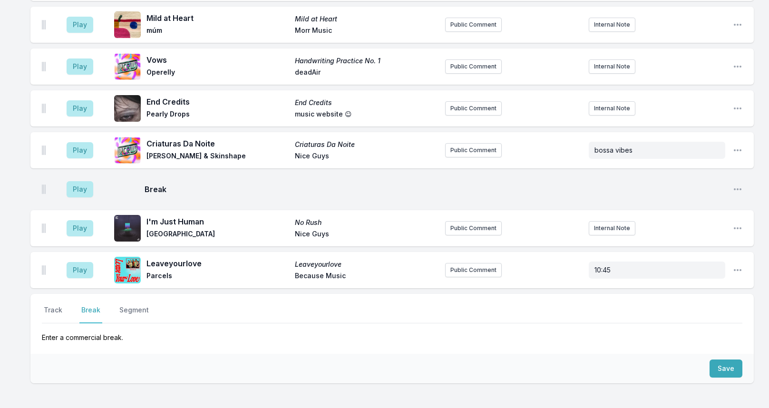
scroll to position [1671, 0]
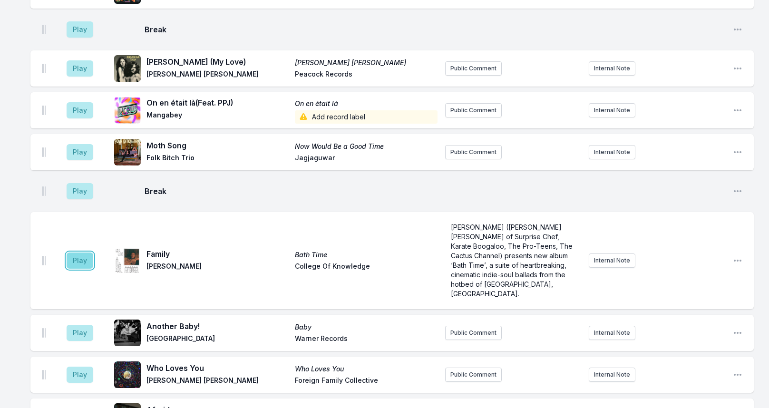
click at [68, 252] on button "Play" at bounding box center [80, 260] width 27 height 16
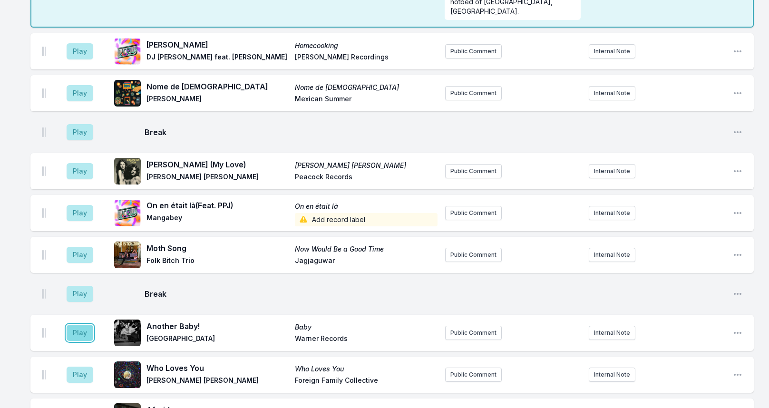
click at [89, 325] on button "Play" at bounding box center [80, 333] width 27 height 16
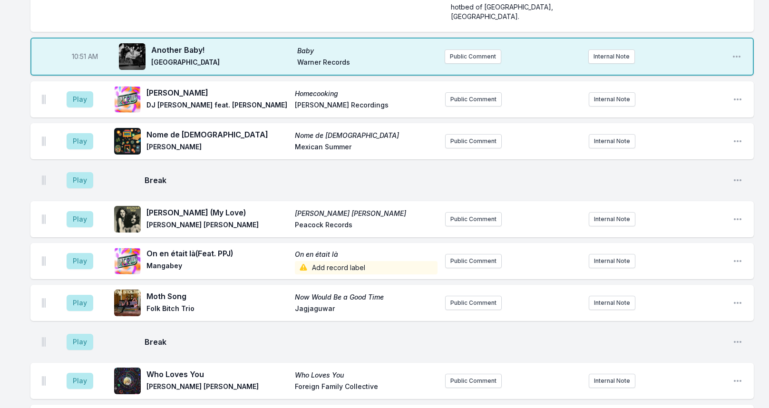
scroll to position [1718, 0]
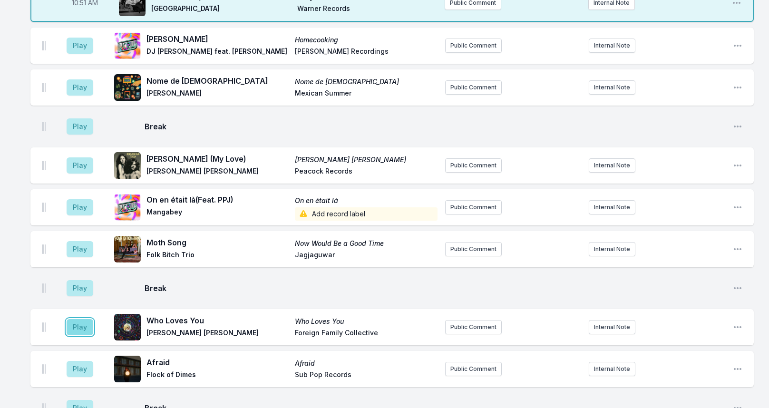
click at [78, 319] on button "Play" at bounding box center [80, 327] width 27 height 16
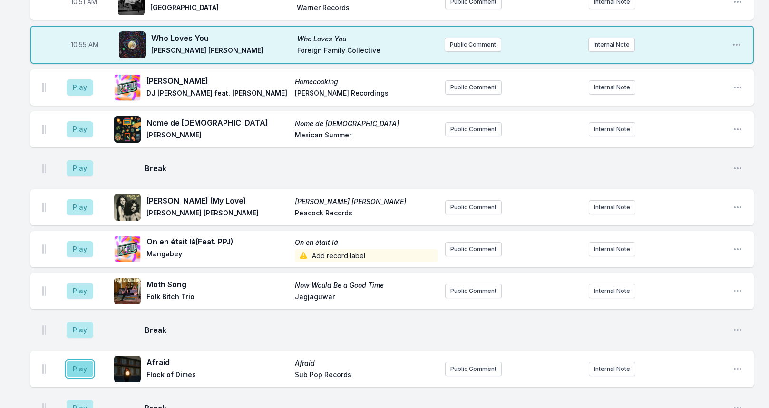
click at [79, 361] on button "Play" at bounding box center [80, 369] width 27 height 16
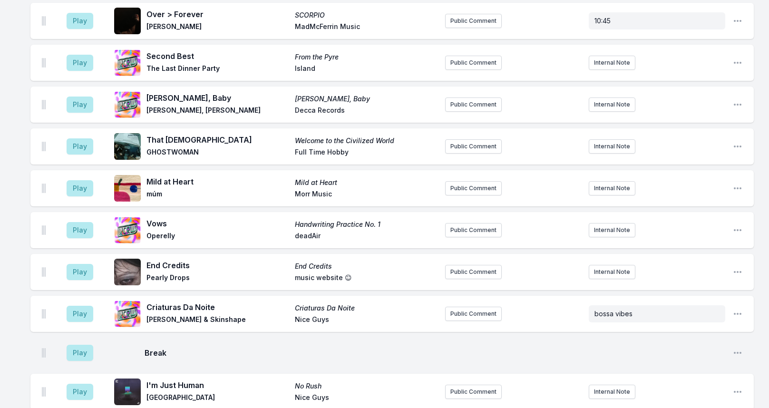
scroll to position [2308, 0]
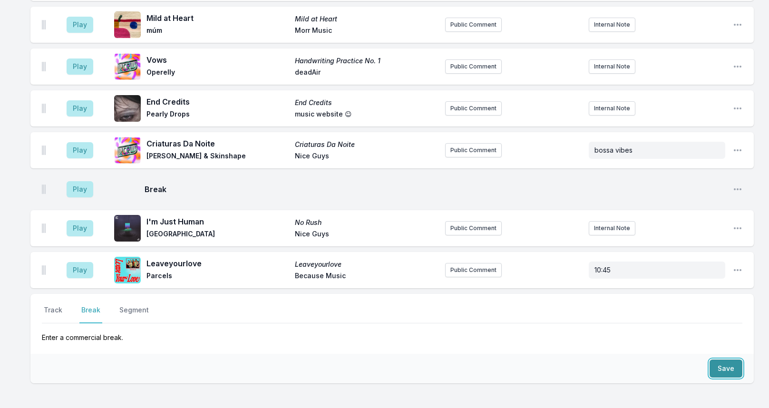
click at [725, 359] on button "Save" at bounding box center [725, 368] width 33 height 18
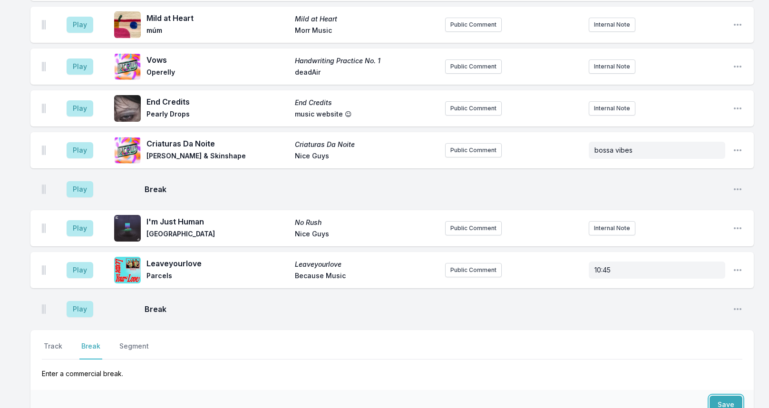
scroll to position [2344, 0]
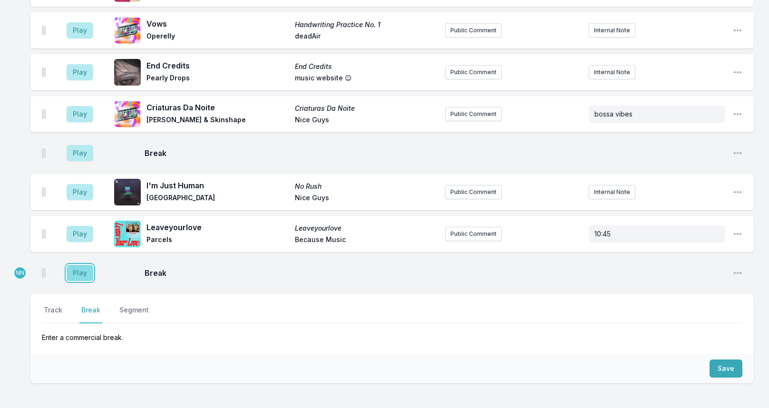
click at [80, 265] on button "Play" at bounding box center [80, 273] width 27 height 16
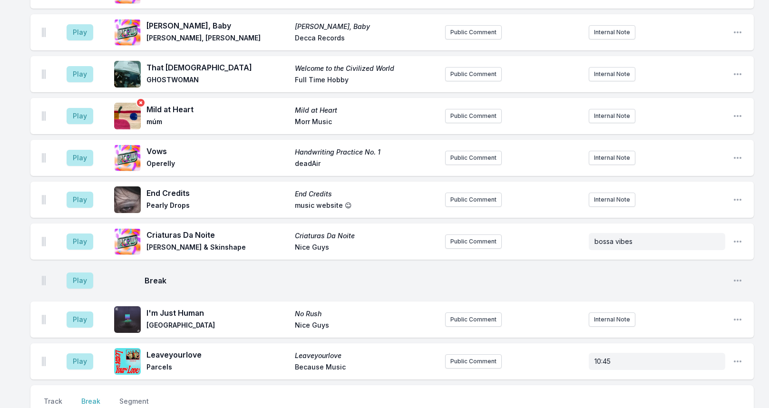
scroll to position [2296, 0]
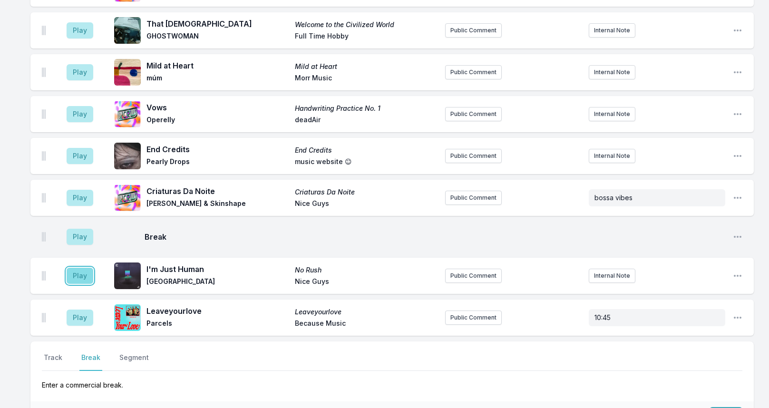
click at [83, 268] on button "Play" at bounding box center [80, 276] width 27 height 16
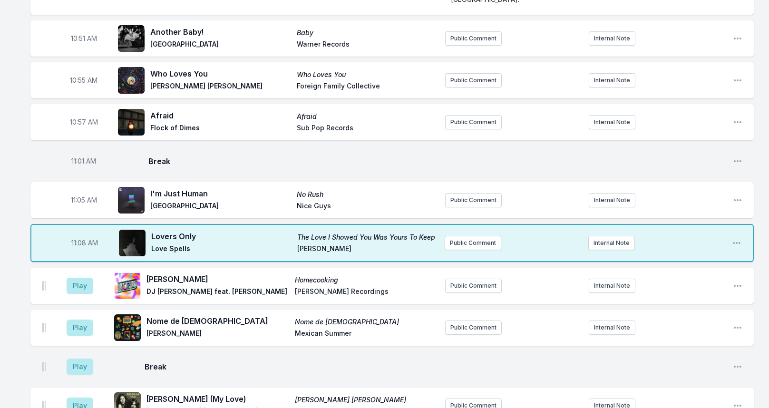
scroll to position [1768, 0]
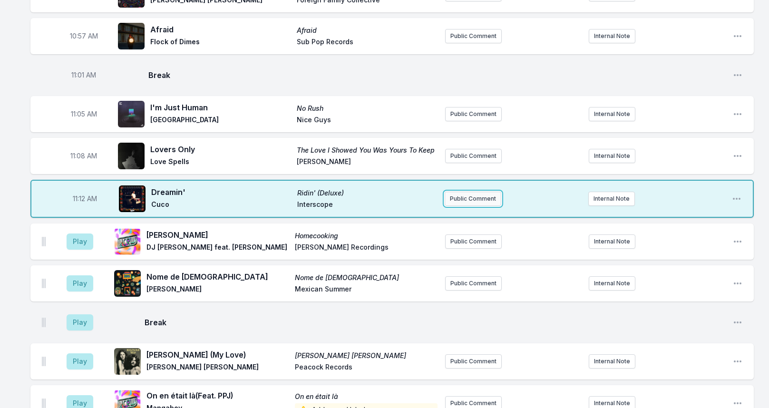
click at [462, 192] on button "Public Comment" at bounding box center [472, 199] width 57 height 14
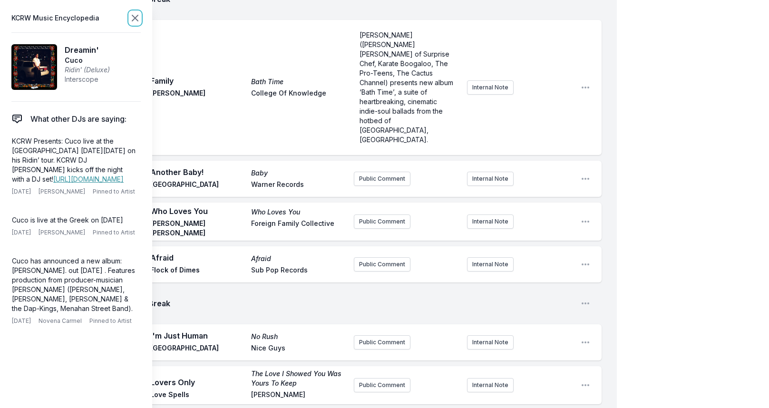
click at [136, 19] on icon at bounding box center [135, 18] width 6 height 6
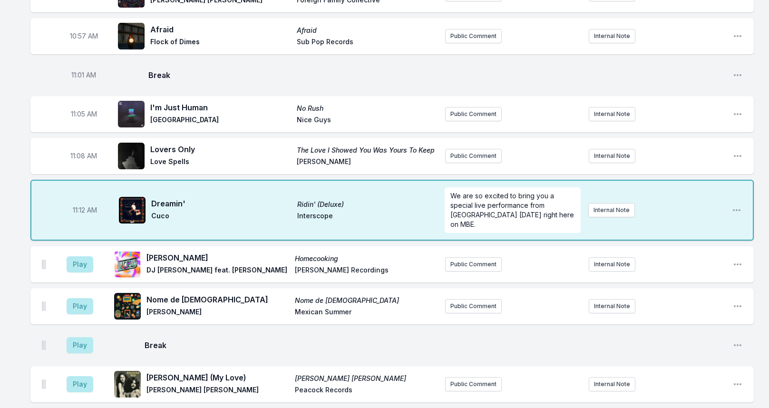
click at [532, 246] on div "Play Thornton Heath Homecooking DJ Yoda feat. Omar Lewis Recordings Public Comm…" at bounding box center [391, 264] width 723 height 36
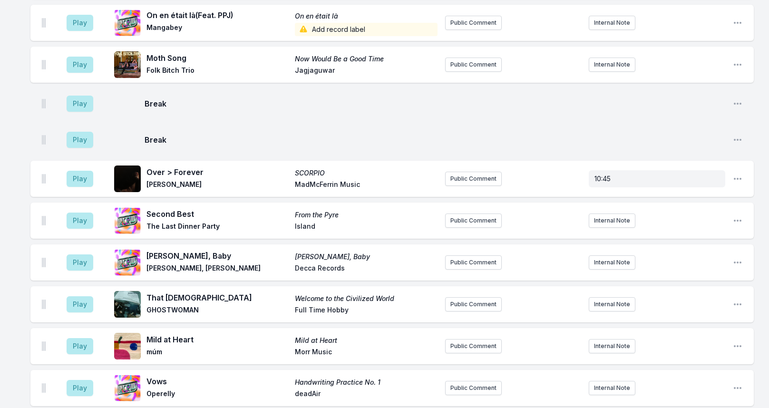
scroll to position [2386, 0]
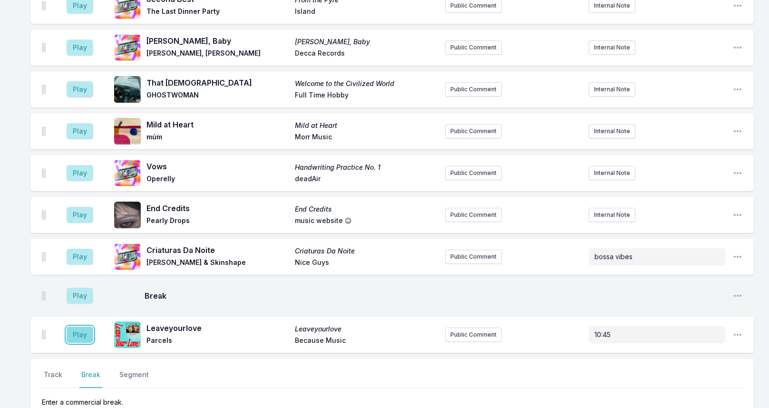
click at [78, 327] on button "Play" at bounding box center [80, 335] width 27 height 16
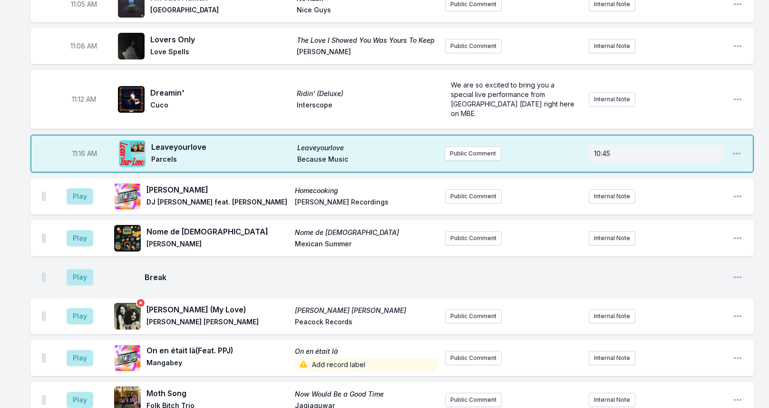
scroll to position [1815, 0]
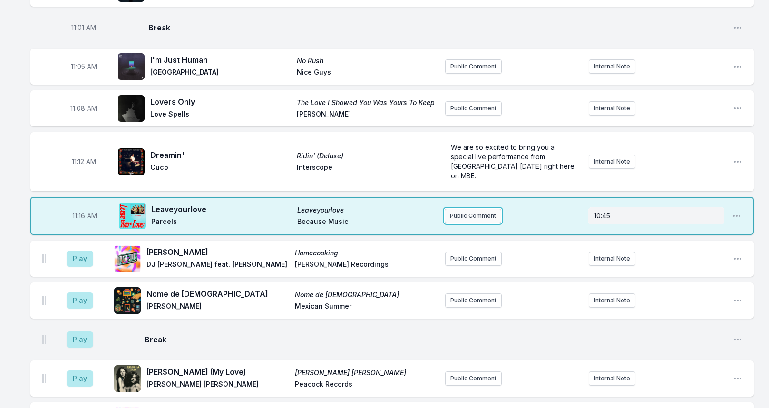
click at [488, 209] on button "Public Comment" at bounding box center [472, 216] width 57 height 14
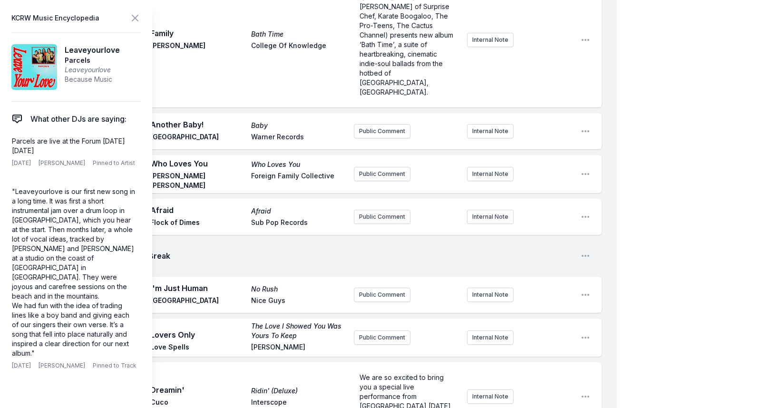
drag, startPoint x: 412, startPoint y: 321, endPoint x: 304, endPoint y: 321, distance: 107.4
click at [136, 18] on icon at bounding box center [134, 17] width 11 height 11
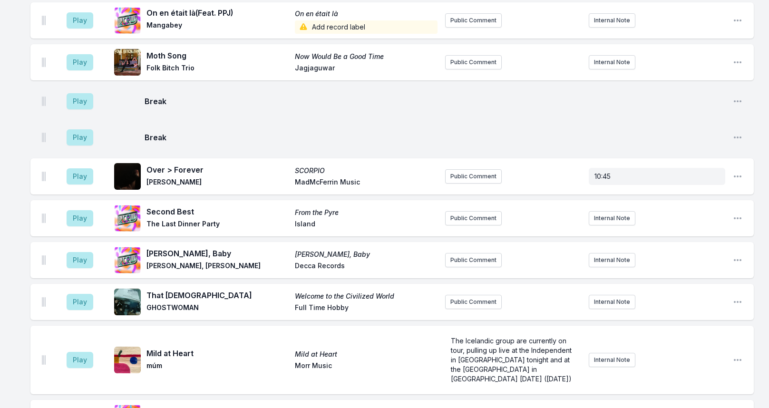
scroll to position [2477, 0]
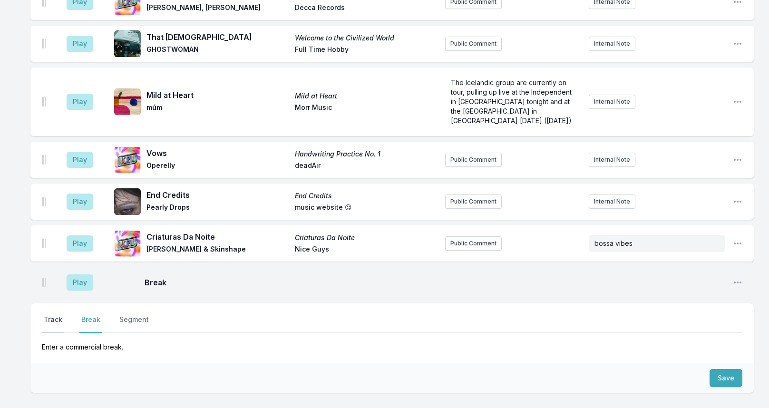
click at [55, 315] on button "Track" at bounding box center [53, 324] width 22 height 18
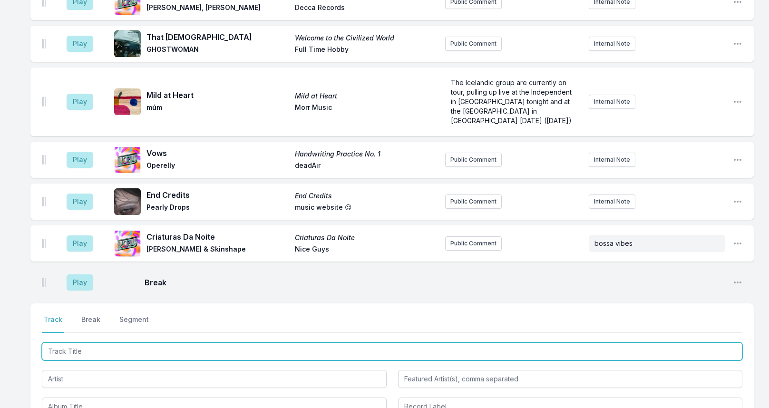
click at [105, 342] on input "Track Title" at bounding box center [392, 351] width 700 height 18
paste input "Stuck On You"
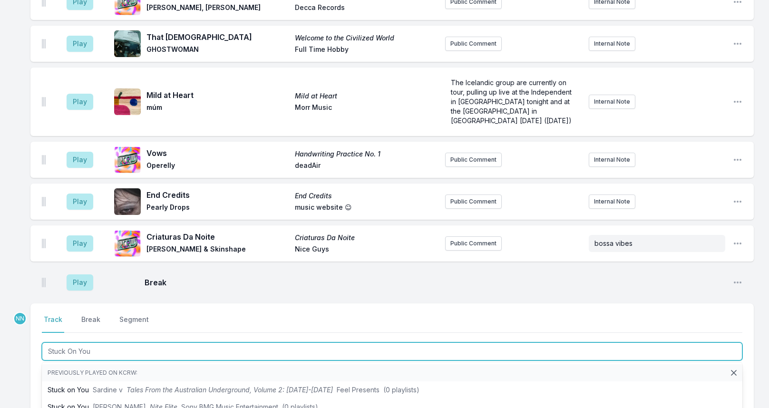
type input "Stuck On You"
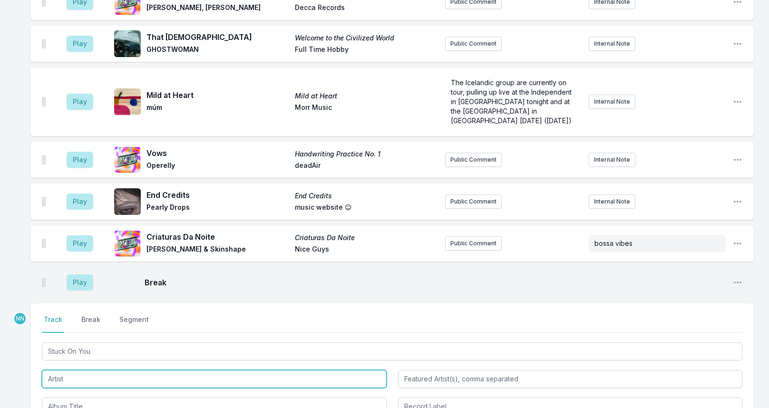
click at [75, 370] on input "Artist" at bounding box center [214, 379] width 345 height 18
paste input "Wanda Felicia"
type input "Wanda Felicia"
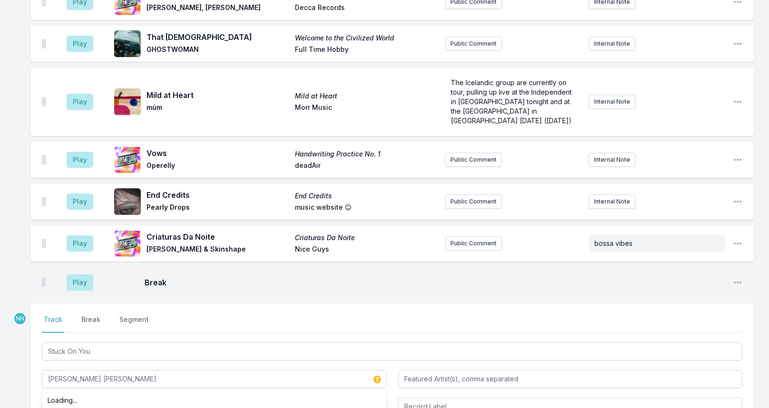
click at [31, 333] on div "Select a tab Track Break Segment Track Break Segment Stuck On You Wanda Felicia…" at bounding box center [391, 365] width 723 height 124
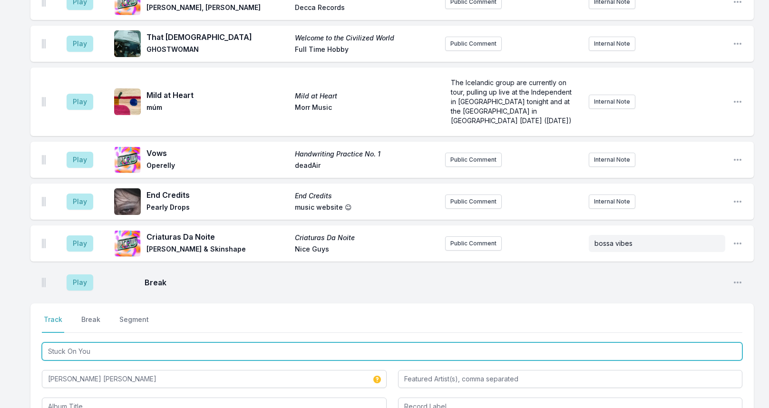
click at [95, 342] on input "Stuck On You" at bounding box center [392, 351] width 700 height 18
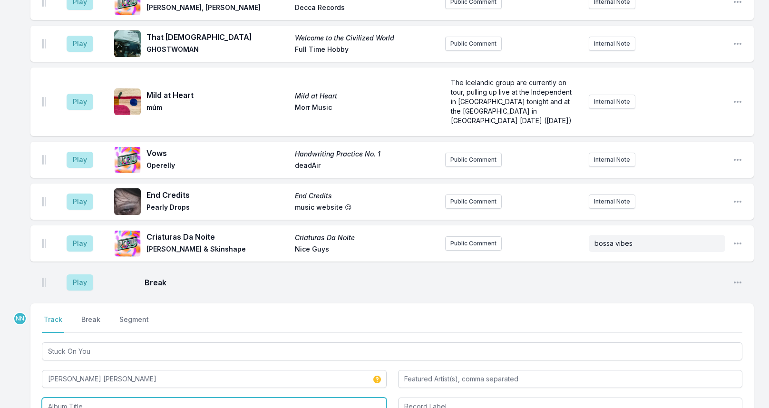
click at [85, 397] on input "Album Title" at bounding box center [214, 406] width 345 height 18
paste input "Stuck On You"
type input "Stuck On You"
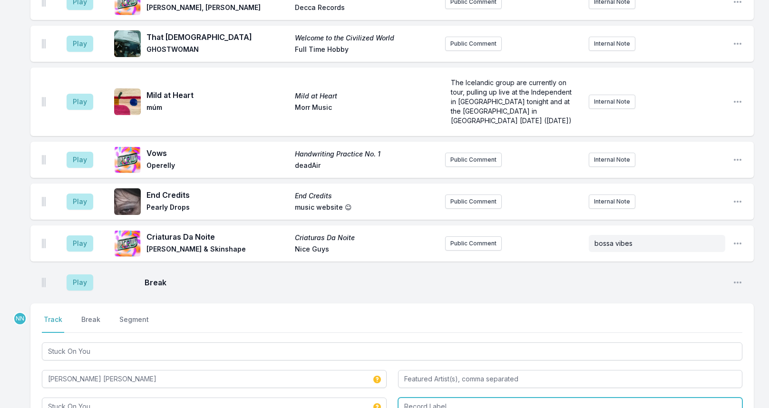
click at [413, 397] on input "Record Label" at bounding box center [570, 406] width 345 height 18
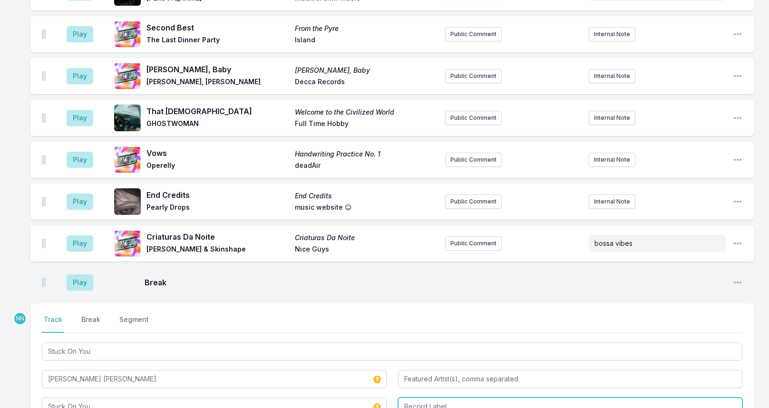
paste input "Timmion Records"
type input "Timmion Records"
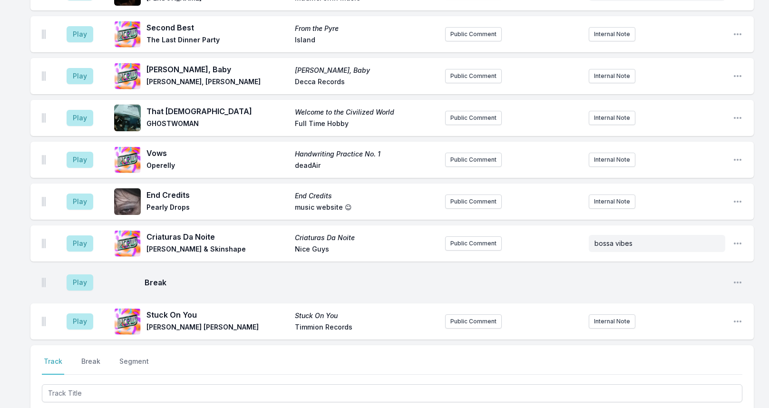
scroll to position [2519, 0]
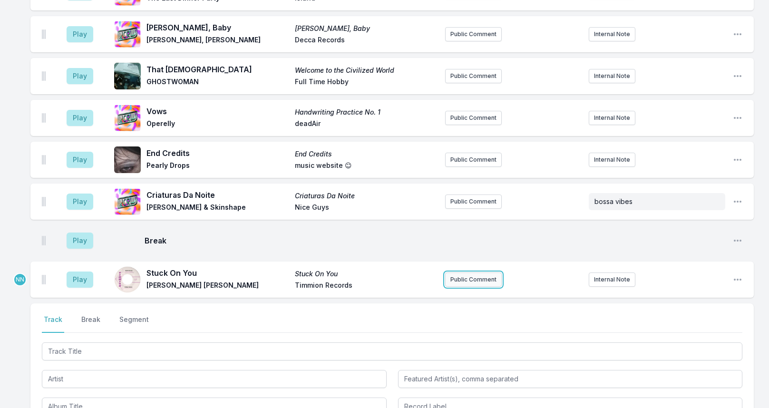
click at [472, 272] on button "Public Comment" at bounding box center [473, 279] width 57 height 14
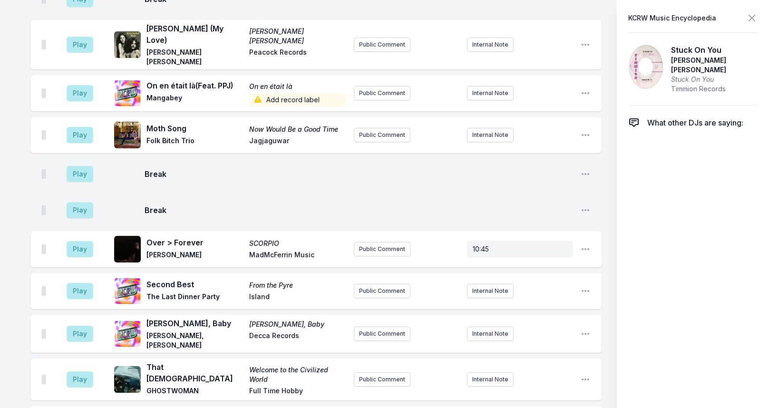
scroll to position [2555, 0]
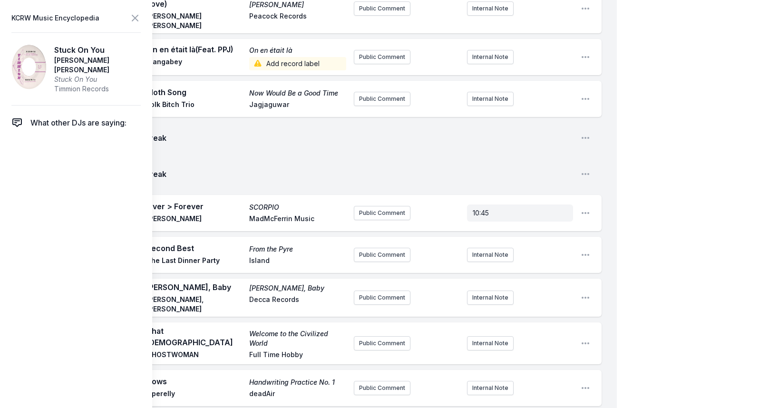
drag, startPoint x: 415, startPoint y: 373, endPoint x: 375, endPoint y: 371, distance: 40.9
drag, startPoint x: 417, startPoint y: 371, endPoint x: 275, endPoint y: 368, distance: 142.2
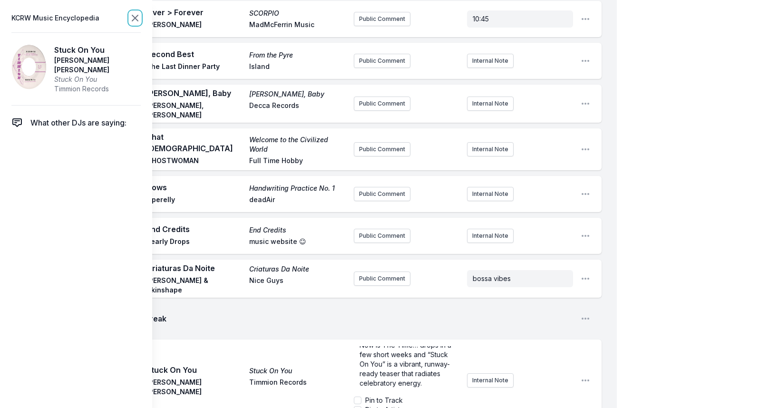
click at [135, 17] on icon at bounding box center [134, 17] width 11 height 11
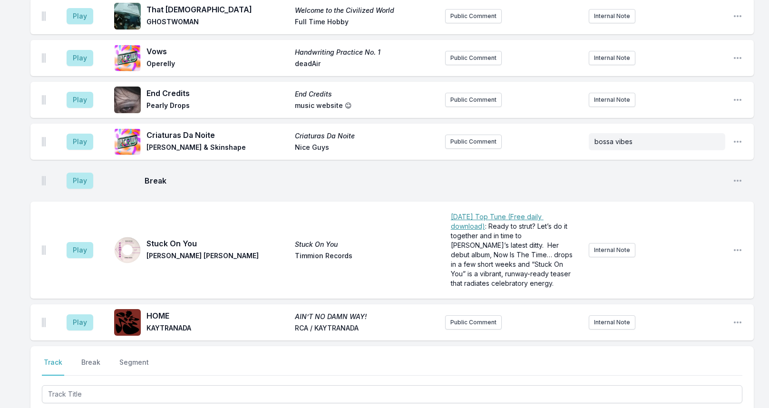
scroll to position [2759, 0]
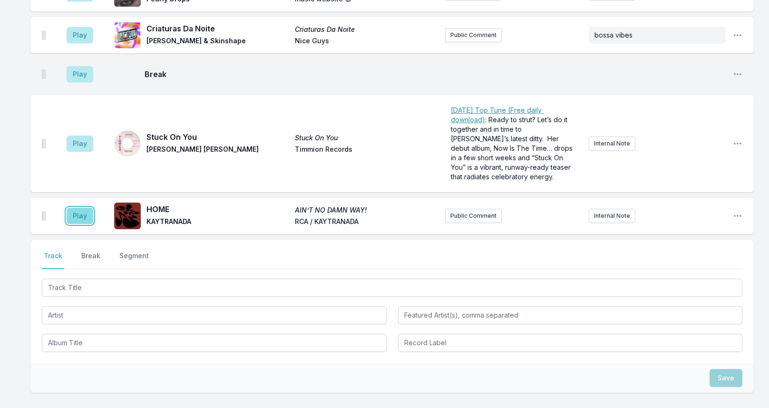
click at [76, 208] on button "Play" at bounding box center [80, 216] width 27 height 16
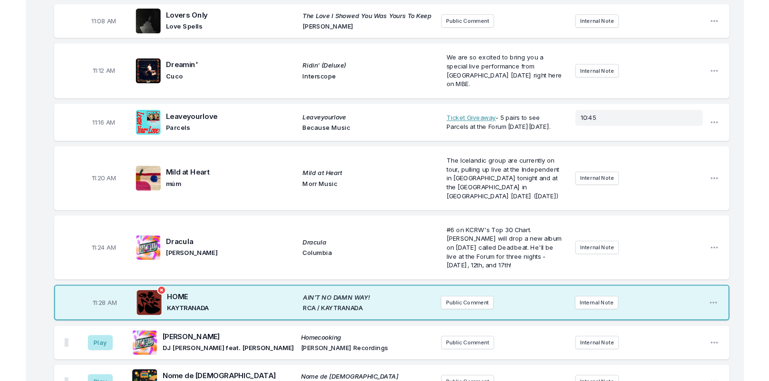
scroll to position [1999, 0]
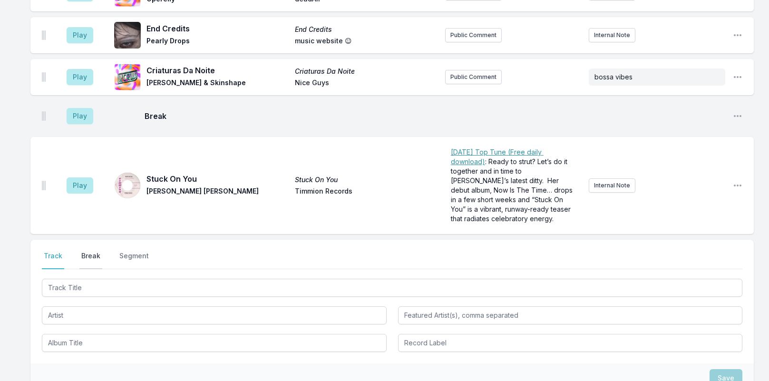
click at [91, 251] on button "Break" at bounding box center [90, 260] width 23 height 18
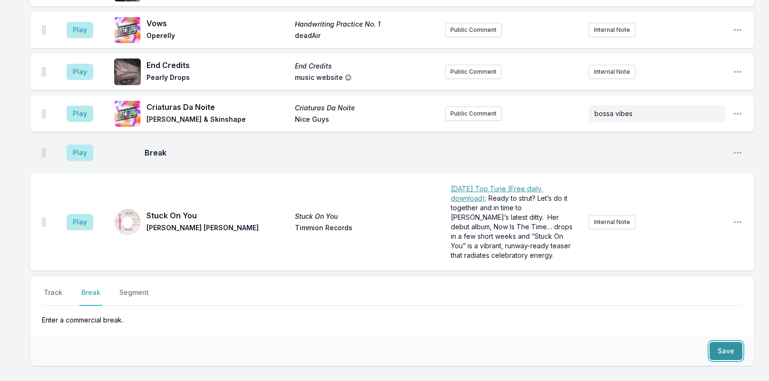
click at [719, 342] on button "Save" at bounding box center [725, 351] width 33 height 18
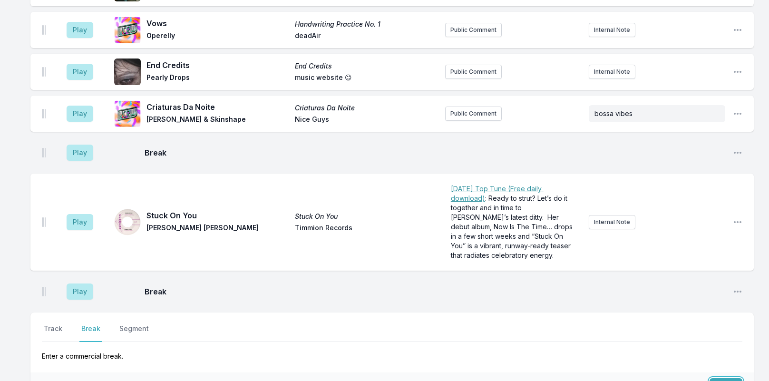
scroll to position [2759, 0]
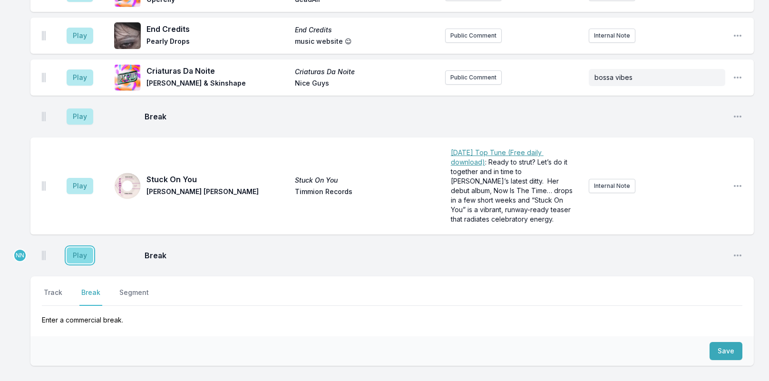
click at [84, 247] on button "Play" at bounding box center [80, 255] width 27 height 16
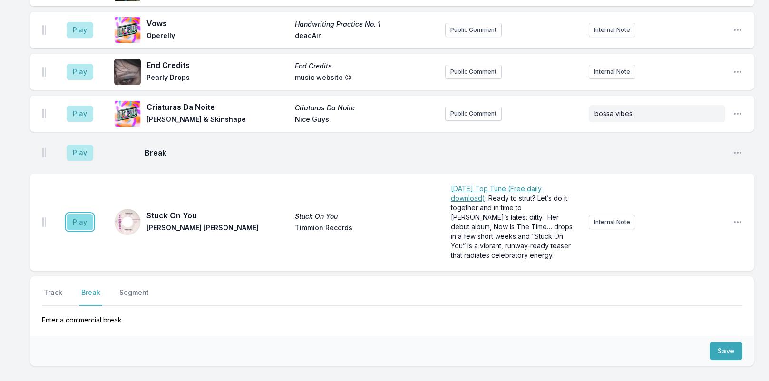
click at [74, 214] on button "Play" at bounding box center [80, 222] width 27 height 16
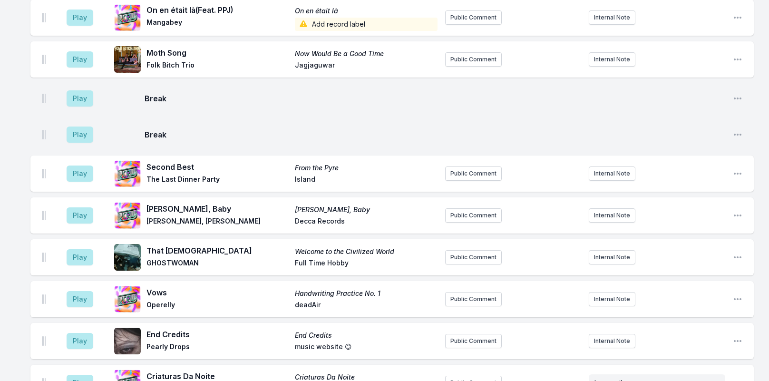
scroll to position [2520, 0]
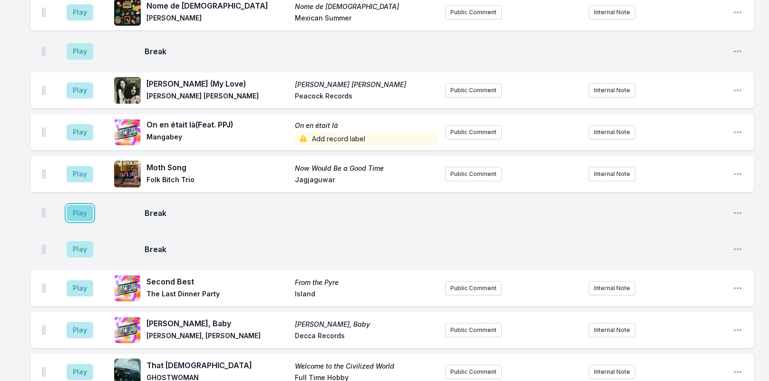
click at [80, 205] on button "Play" at bounding box center [80, 213] width 27 height 16
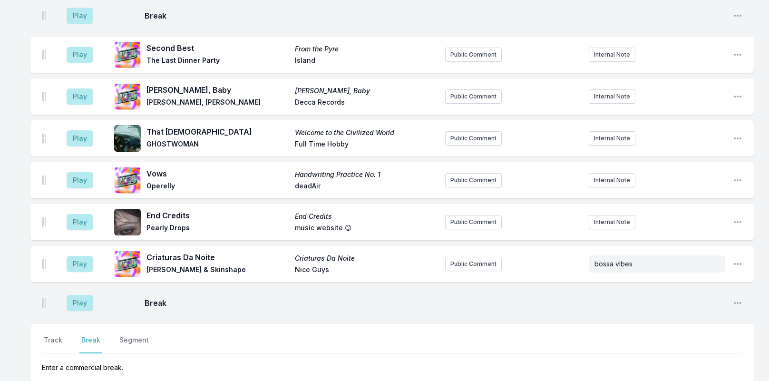
scroll to position [2801, 0]
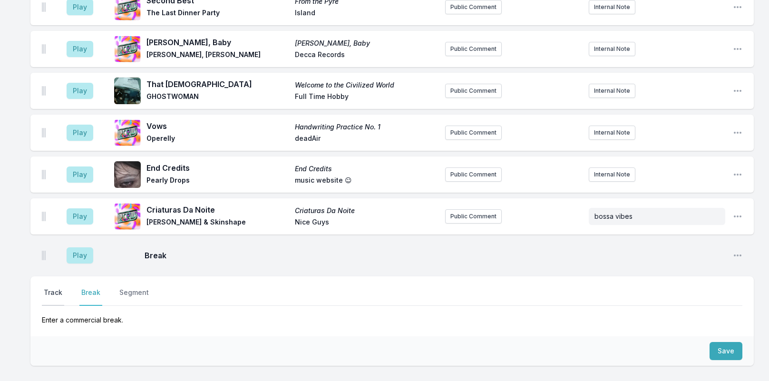
click at [54, 288] on button "Track" at bounding box center [53, 297] width 22 height 18
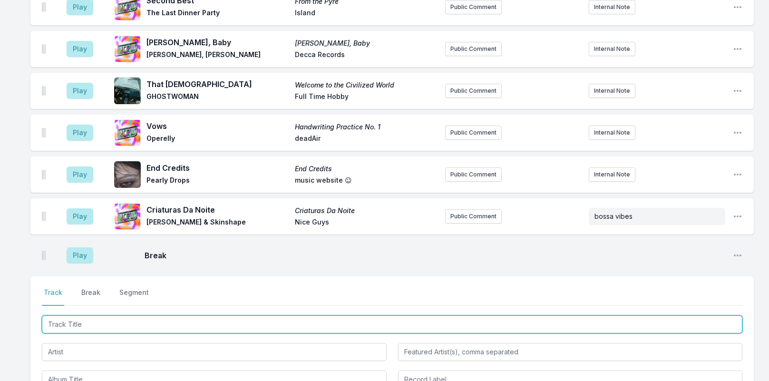
click at [89, 315] on input "Track Title" at bounding box center [392, 324] width 700 height 18
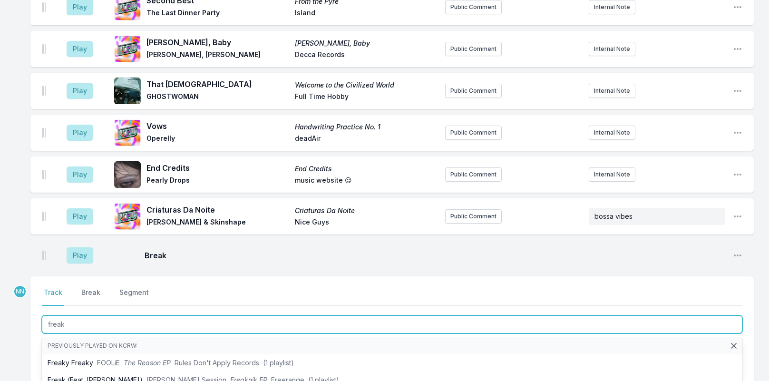
type input "freaks"
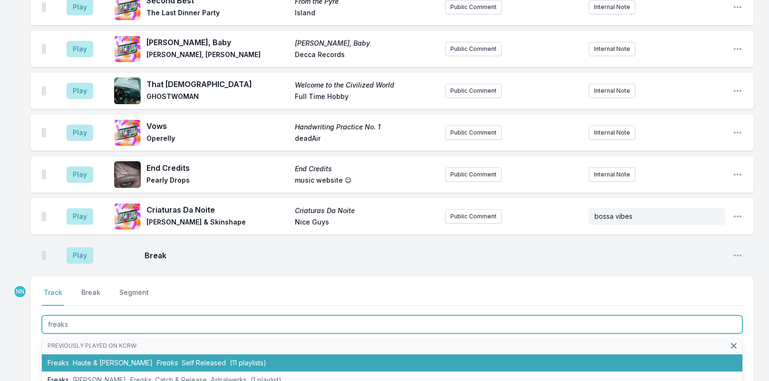
click at [182, 358] on span "Self Released" at bounding box center [204, 362] width 44 height 8
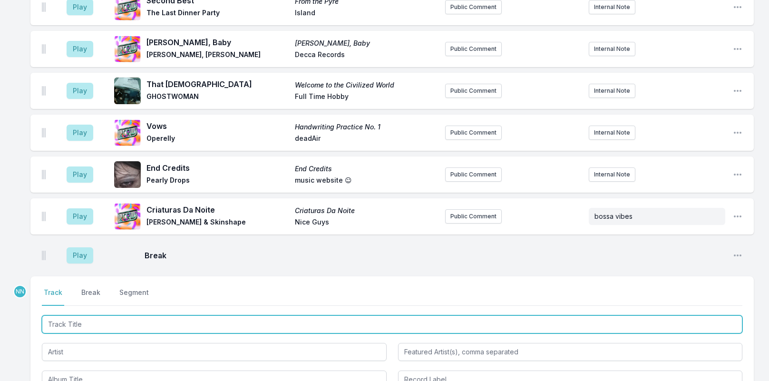
scroll to position [2842, 0]
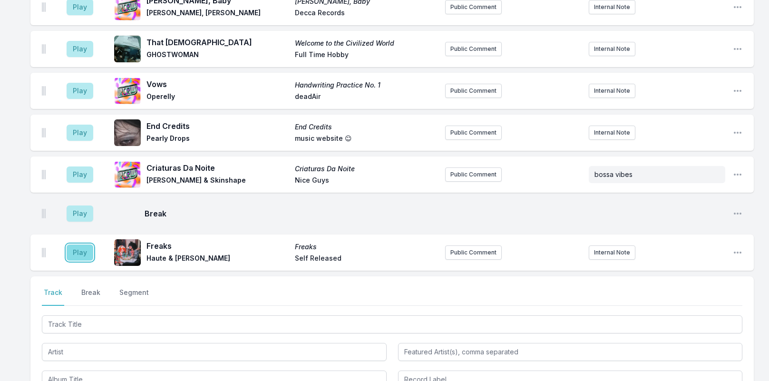
click at [83, 244] on button "Play" at bounding box center [80, 252] width 27 height 16
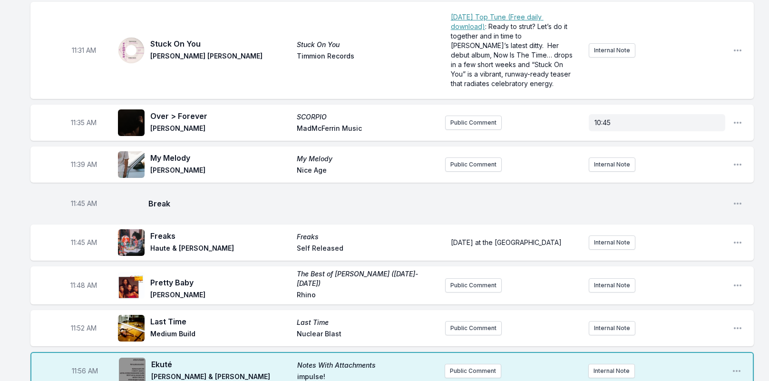
scroll to position [2329, 0]
